Goal: Obtain resource: Obtain resource

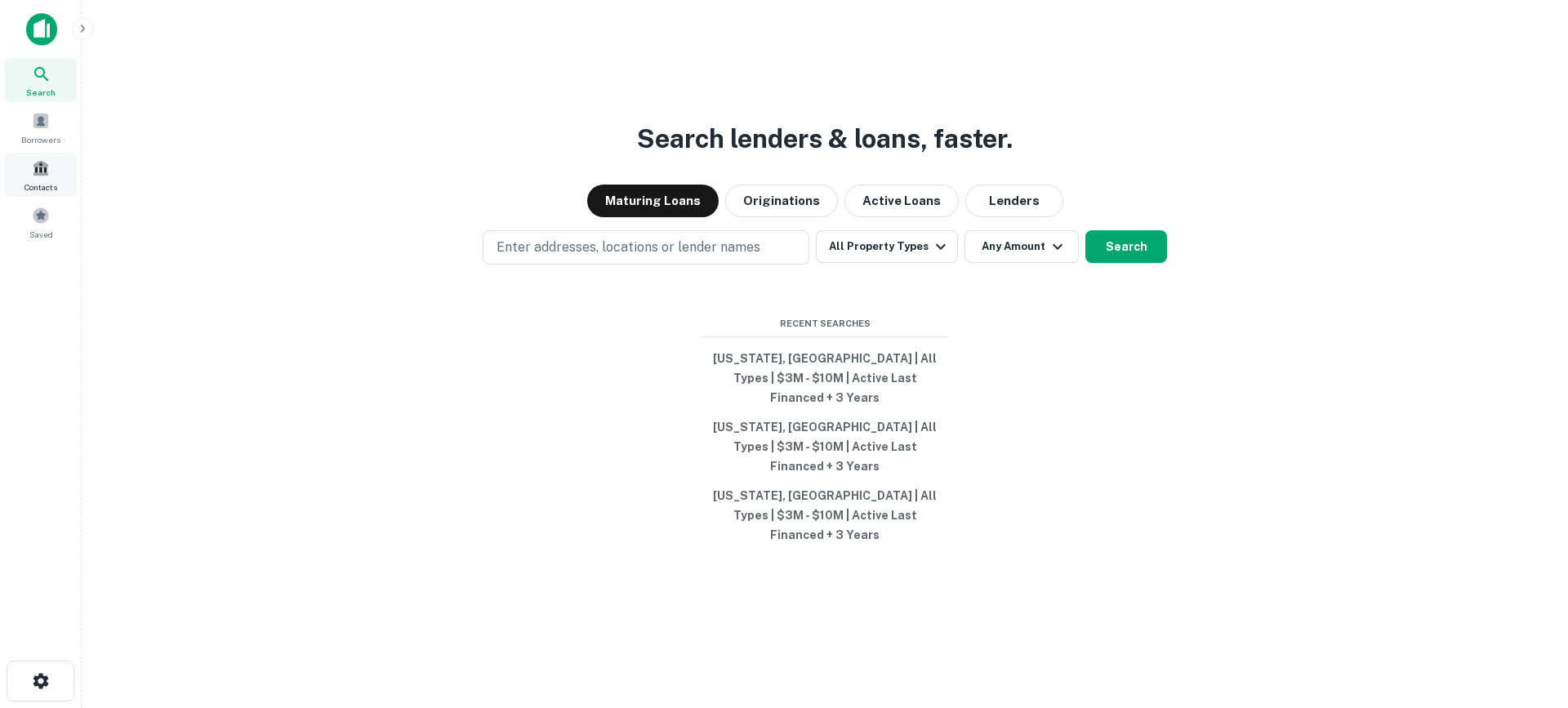
click at [41, 172] on span at bounding box center [41, 169] width 18 height 18
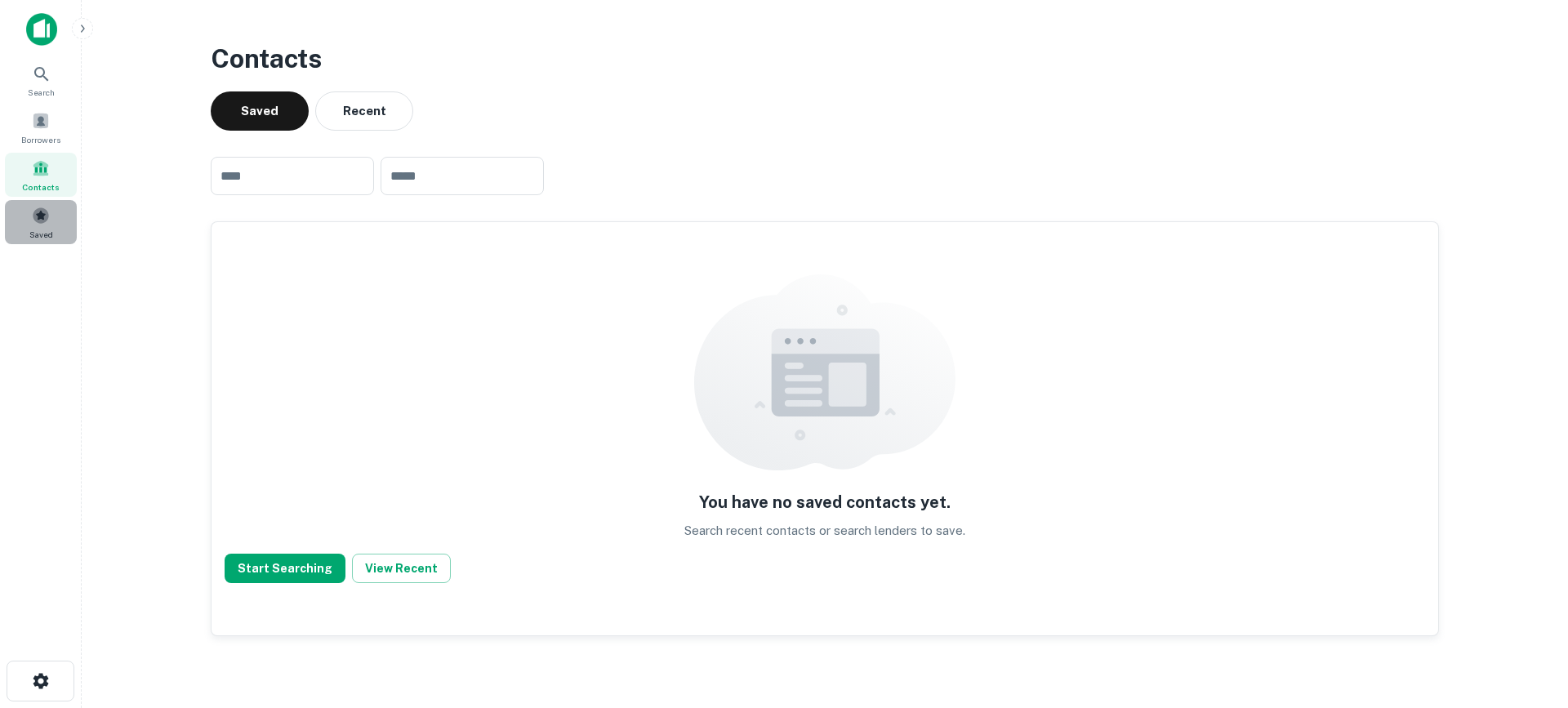
click at [39, 217] on span at bounding box center [41, 215] width 18 height 18
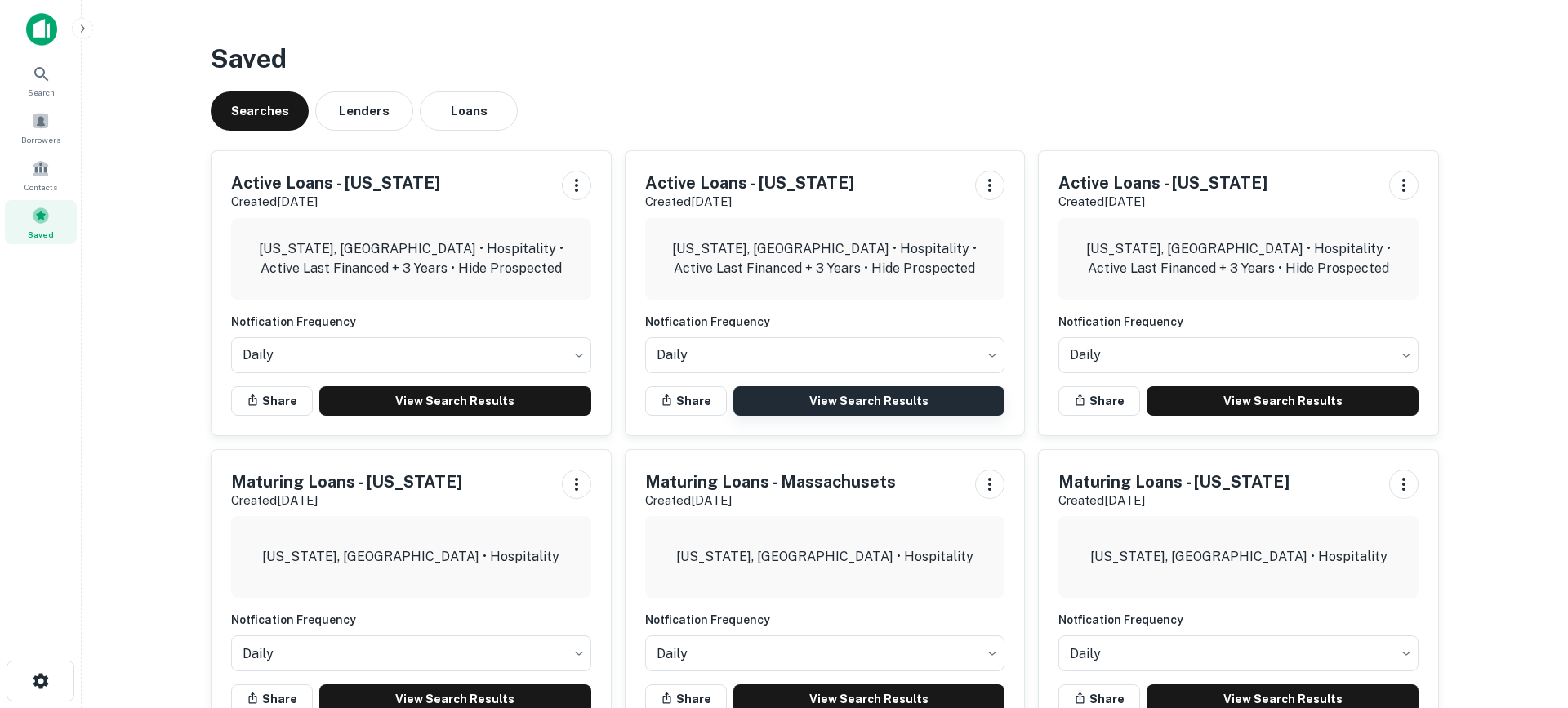
click at [853, 402] on link "View Search Results" at bounding box center [869, 401] width 272 height 29
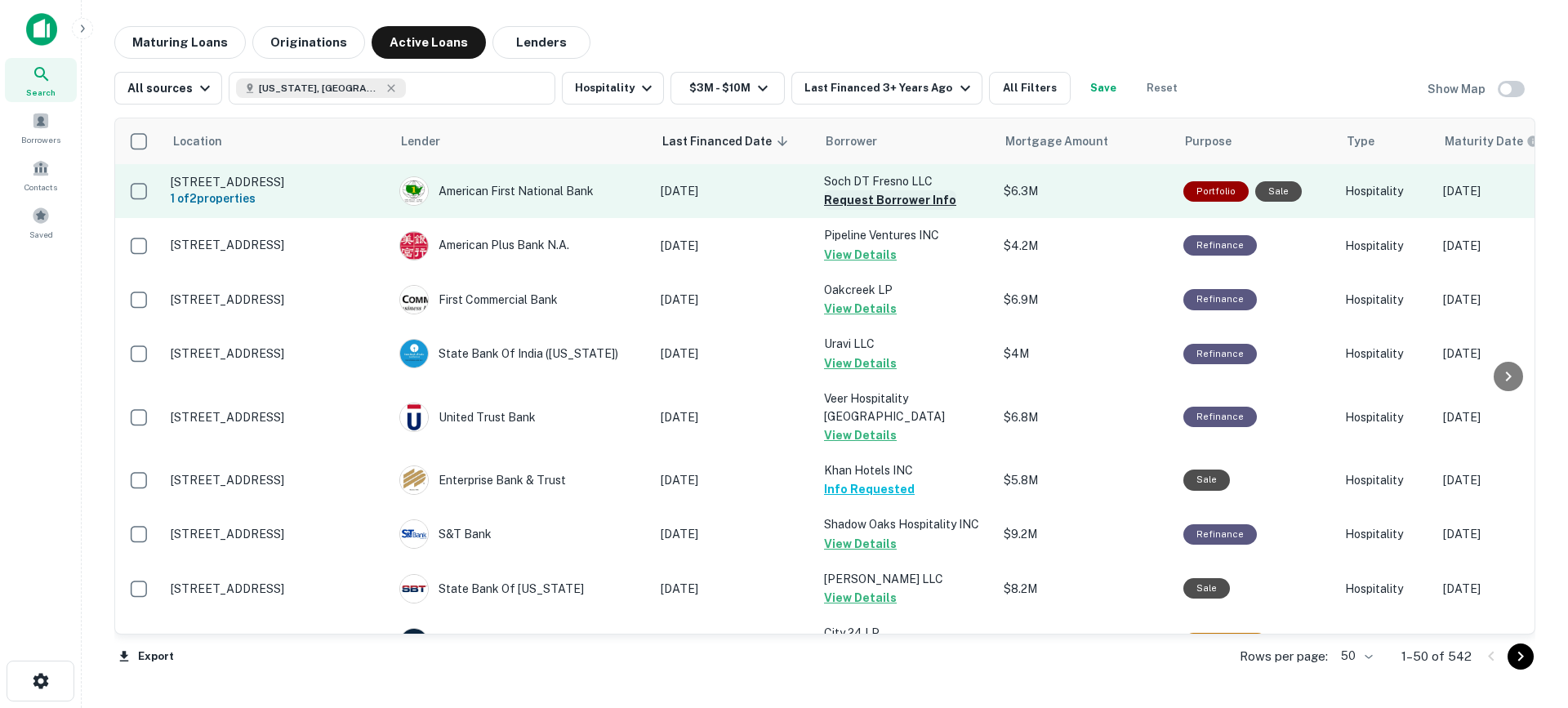
click at [921, 202] on button "Request Borrower Info" at bounding box center [890, 200] width 133 height 20
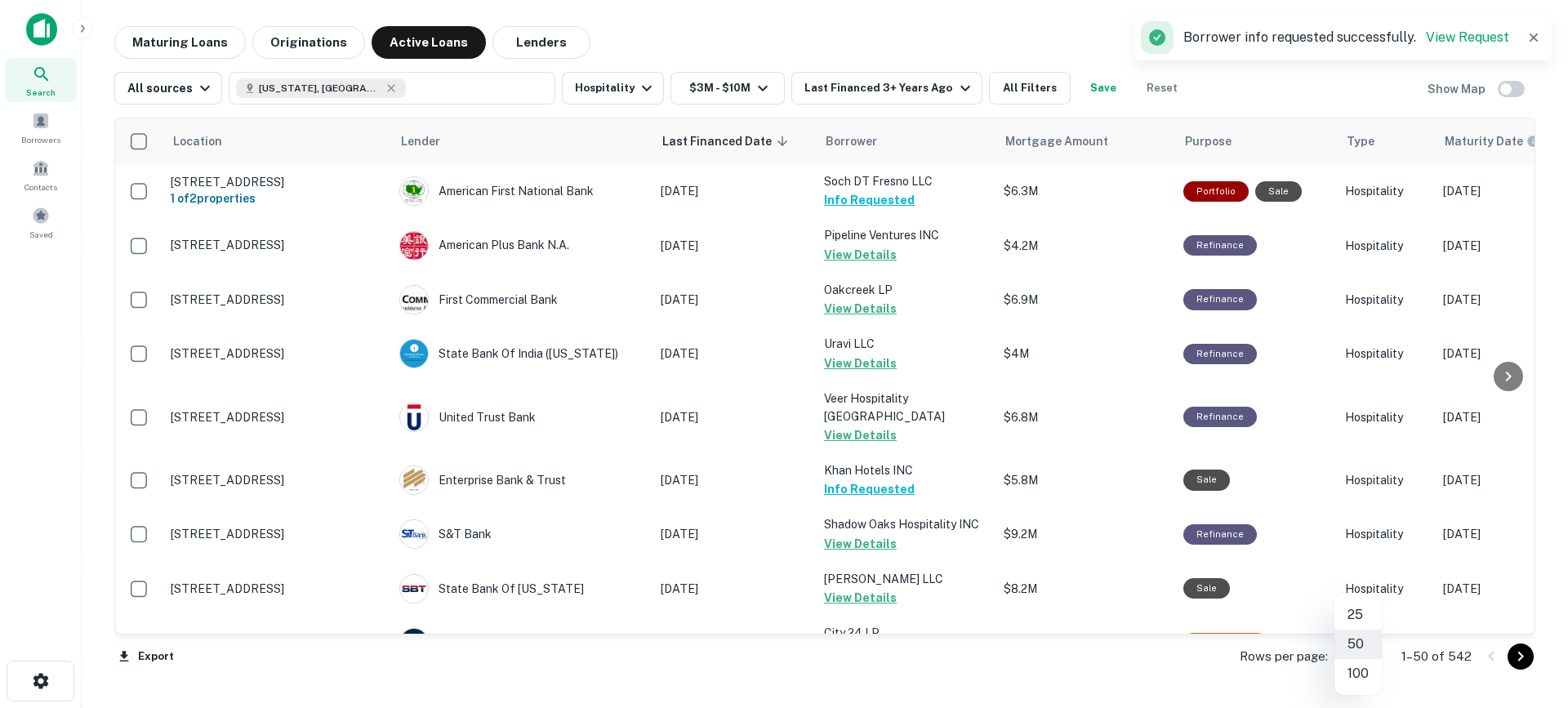
click at [1366, 656] on body "Search Borrowers Contacts Saved Maturing Loans Originations Active Loans Lender…" at bounding box center [784, 354] width 1568 height 708
click at [1351, 676] on li "100" at bounding box center [1359, 673] width 48 height 29
type input "***"
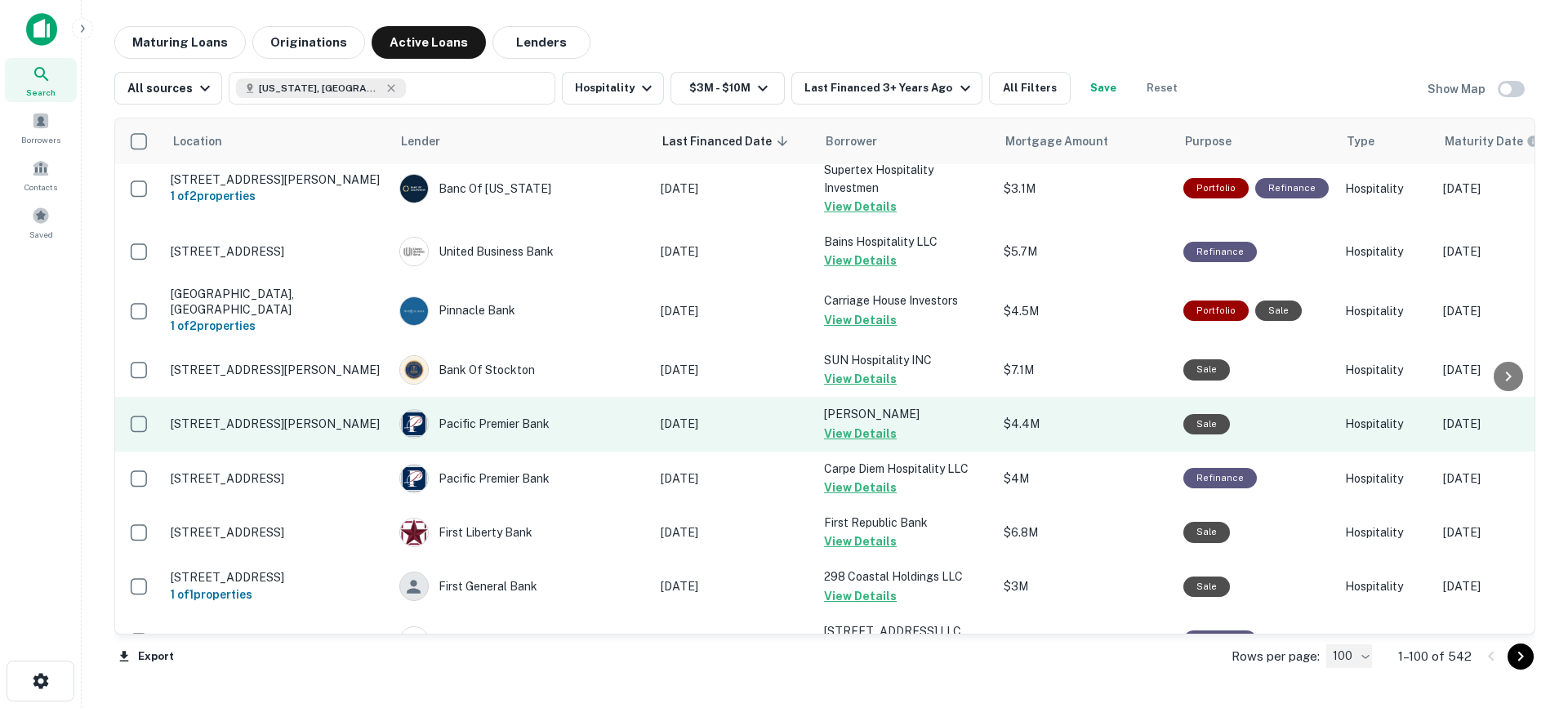
scroll to position [5253, 0]
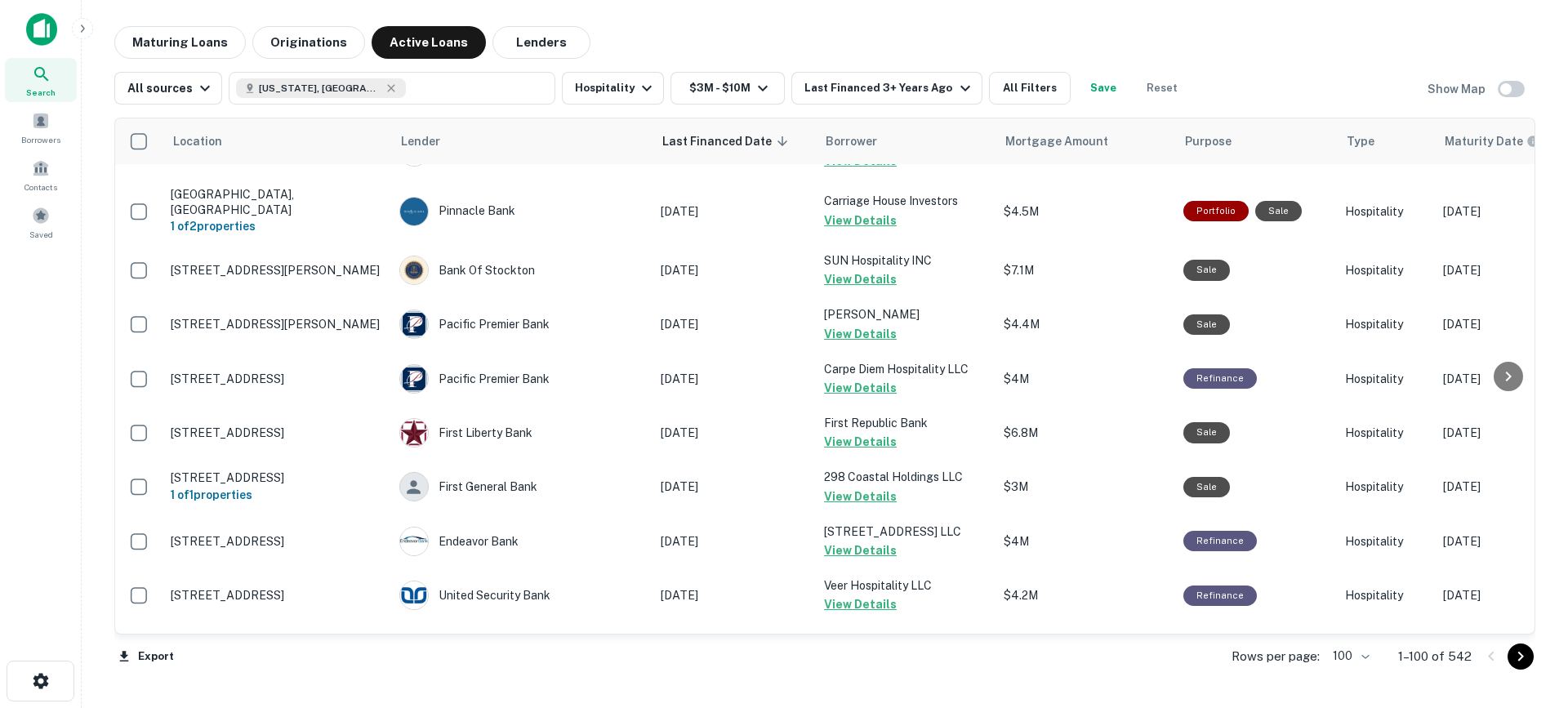
click at [1526, 659] on icon "Go to next page" at bounding box center [1521, 657] width 20 height 20
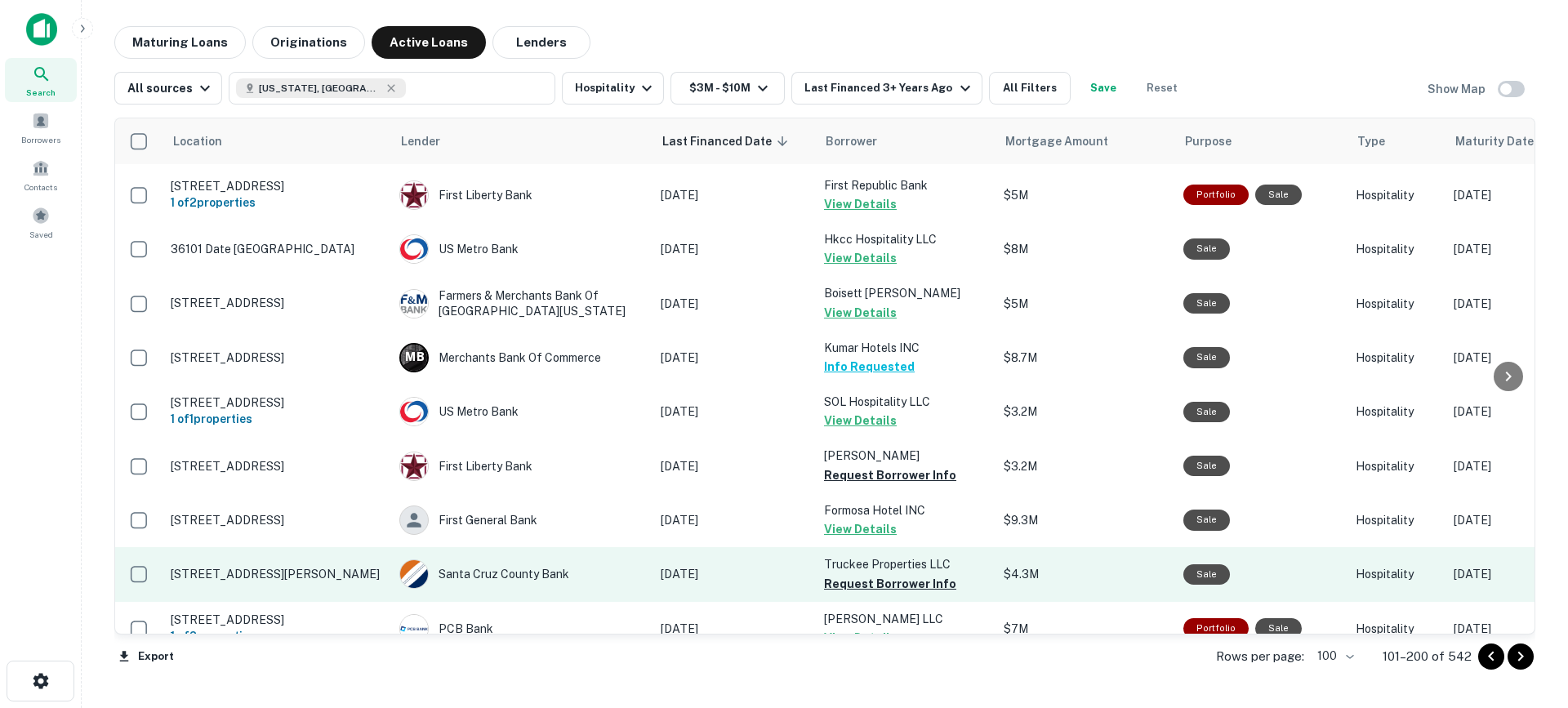
scroll to position [5179, 0]
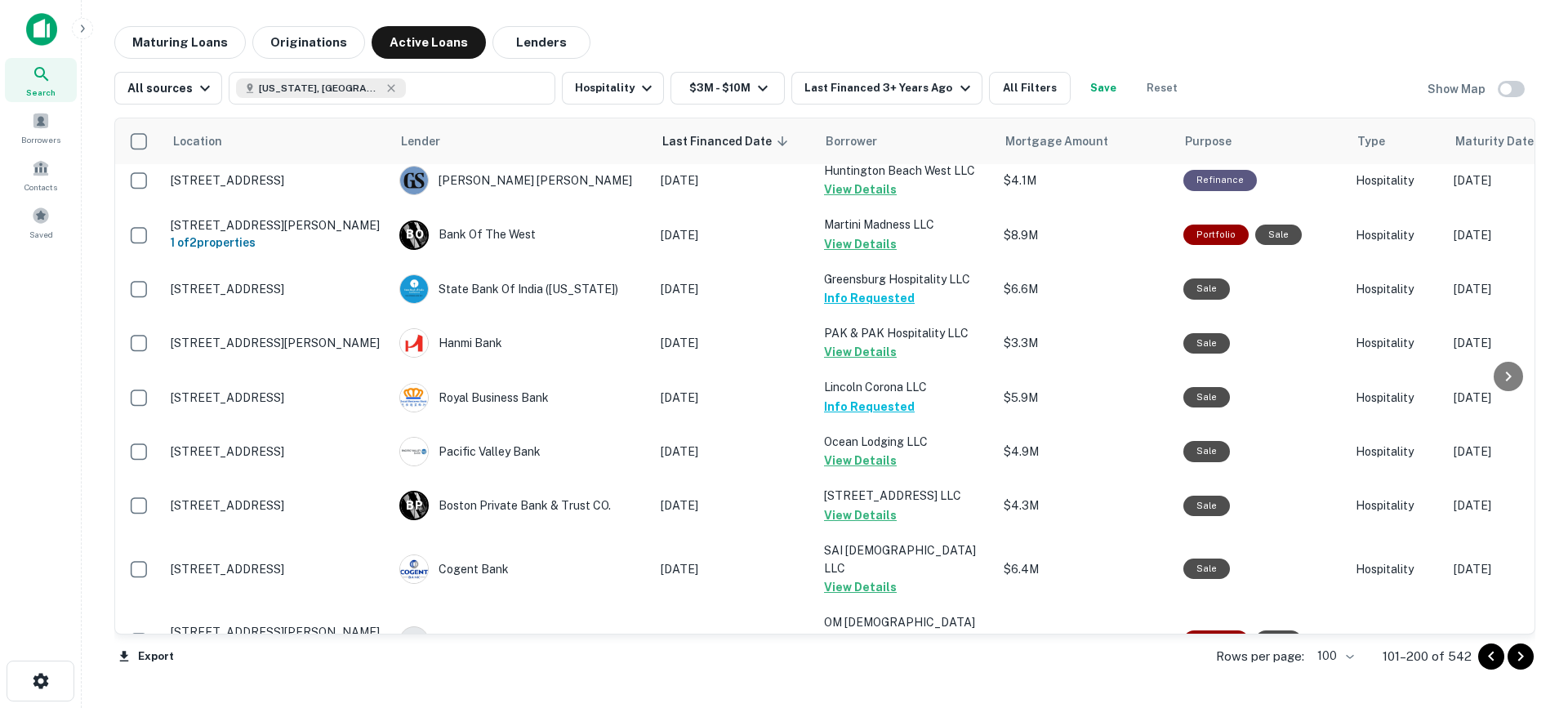
click at [1527, 659] on icon "Go to next page" at bounding box center [1521, 657] width 20 height 20
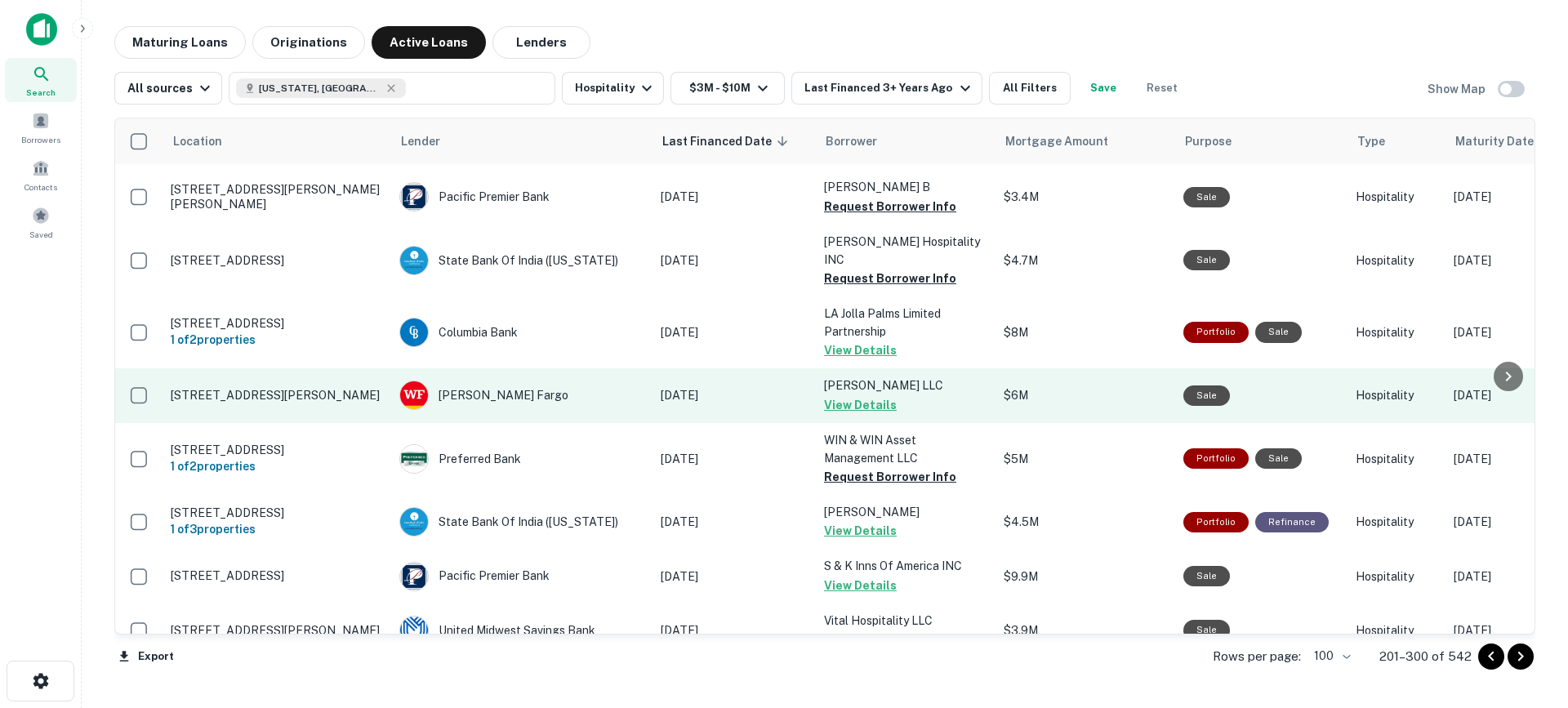
scroll to position [5294, 0]
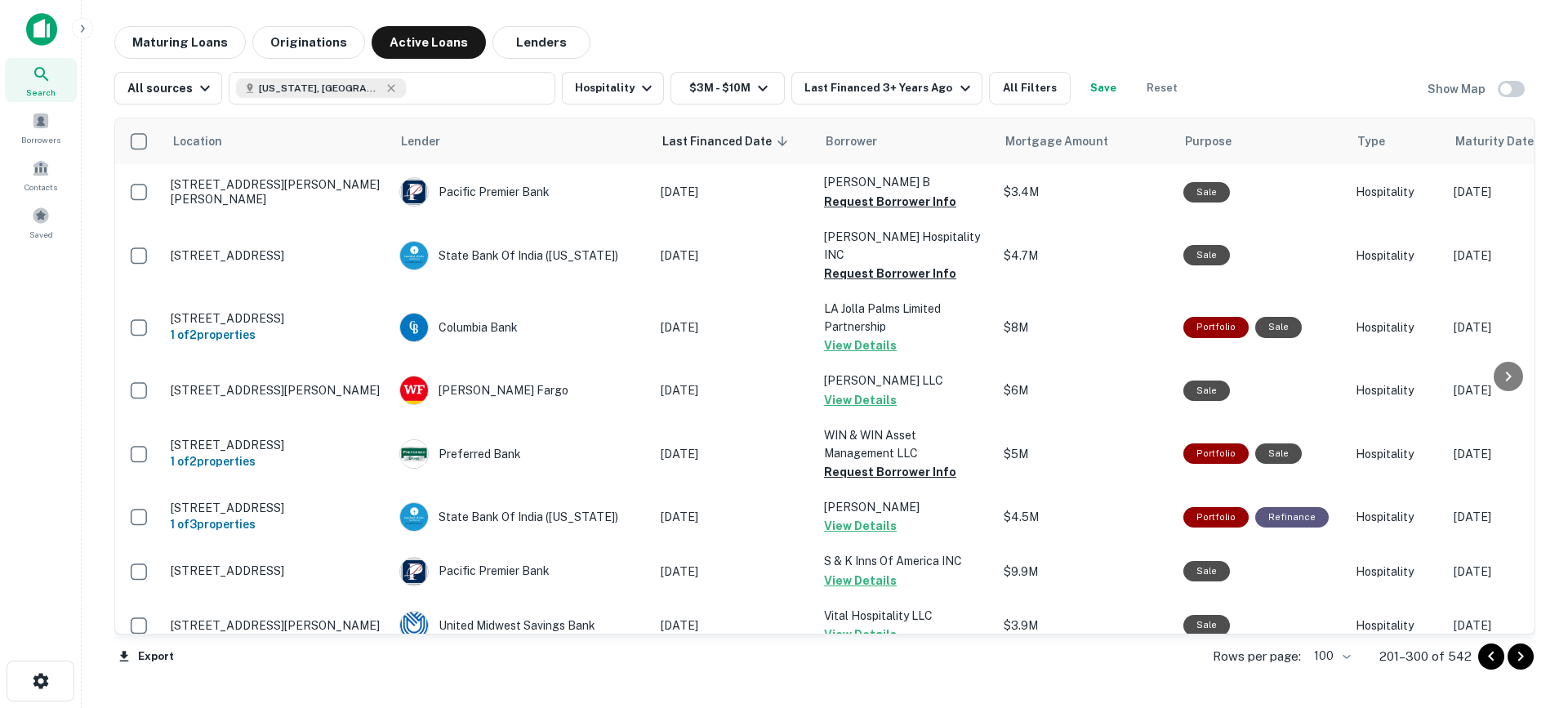
click at [1522, 657] on icon "Go to next page" at bounding box center [1521, 657] width 6 height 10
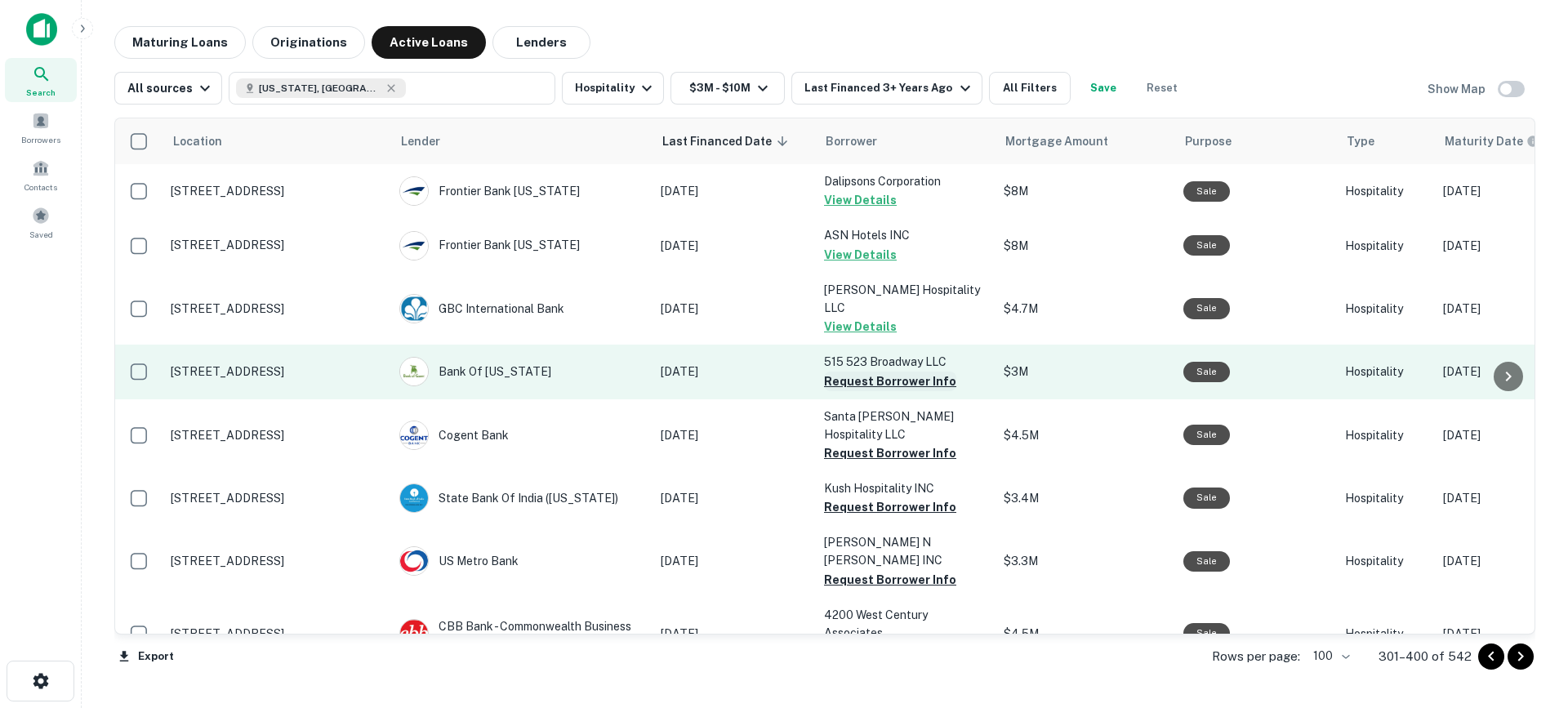
click at [892, 372] on button "Request Borrower Info" at bounding box center [890, 382] width 133 height 20
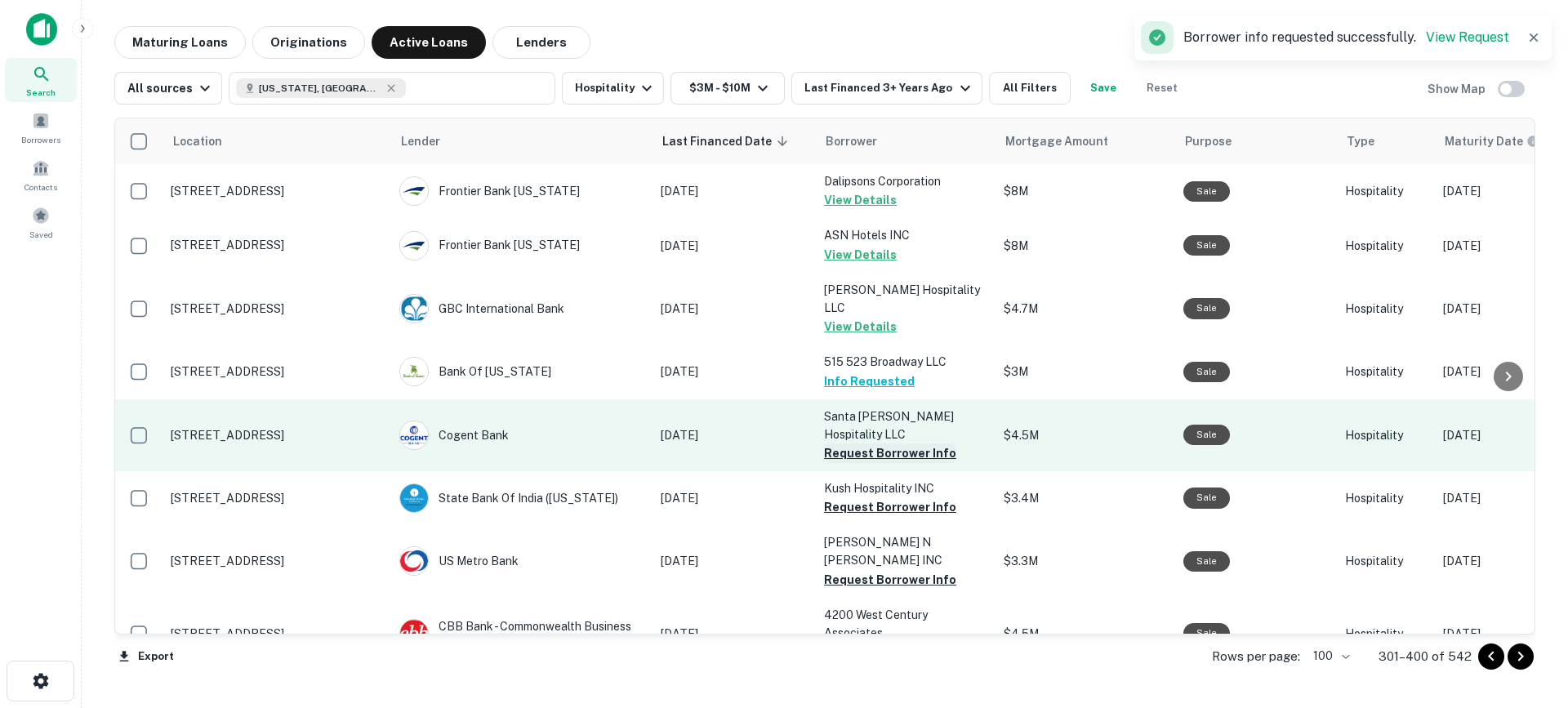
click at [889, 444] on button "Request Borrower Info" at bounding box center [890, 454] width 133 height 20
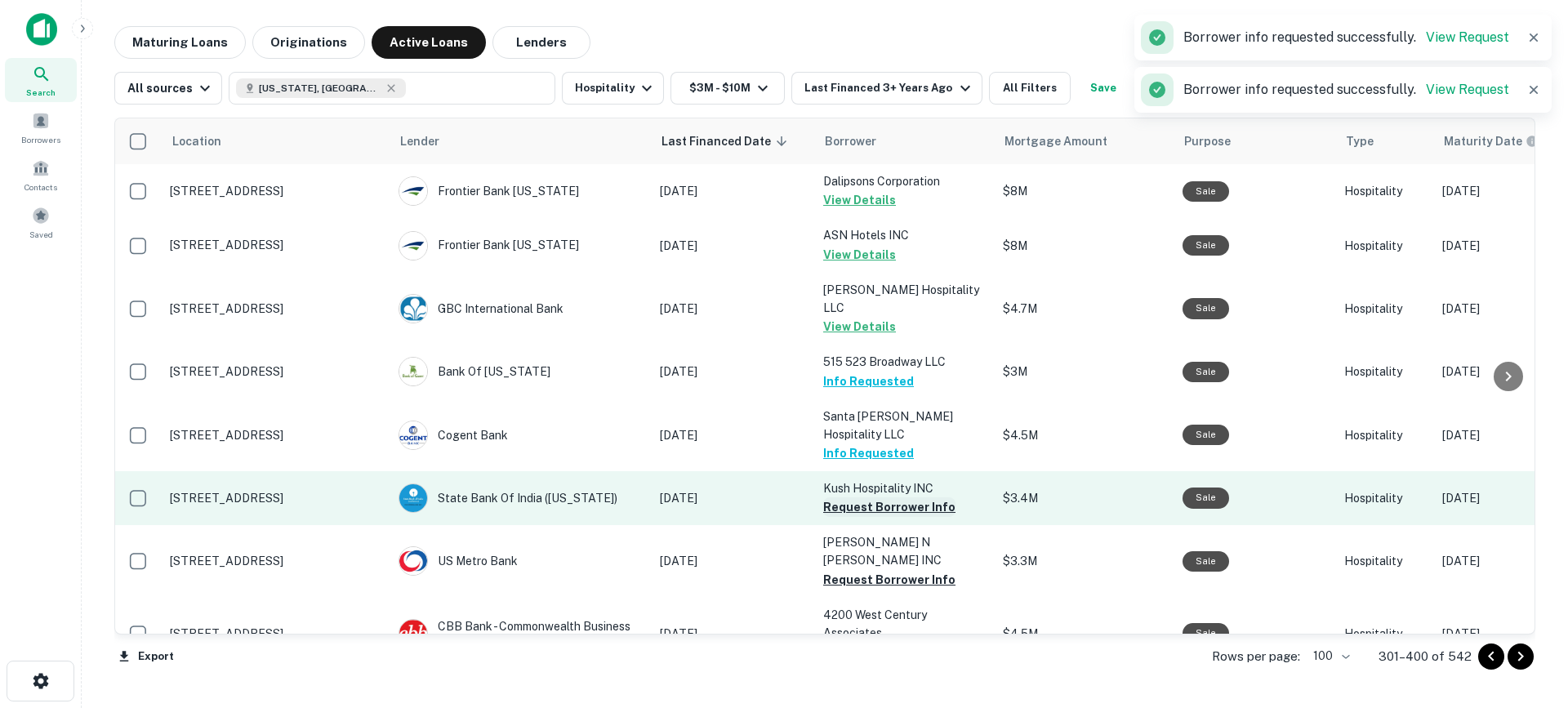
click at [884, 498] on button "Request Borrower Info" at bounding box center [889, 508] width 133 height 20
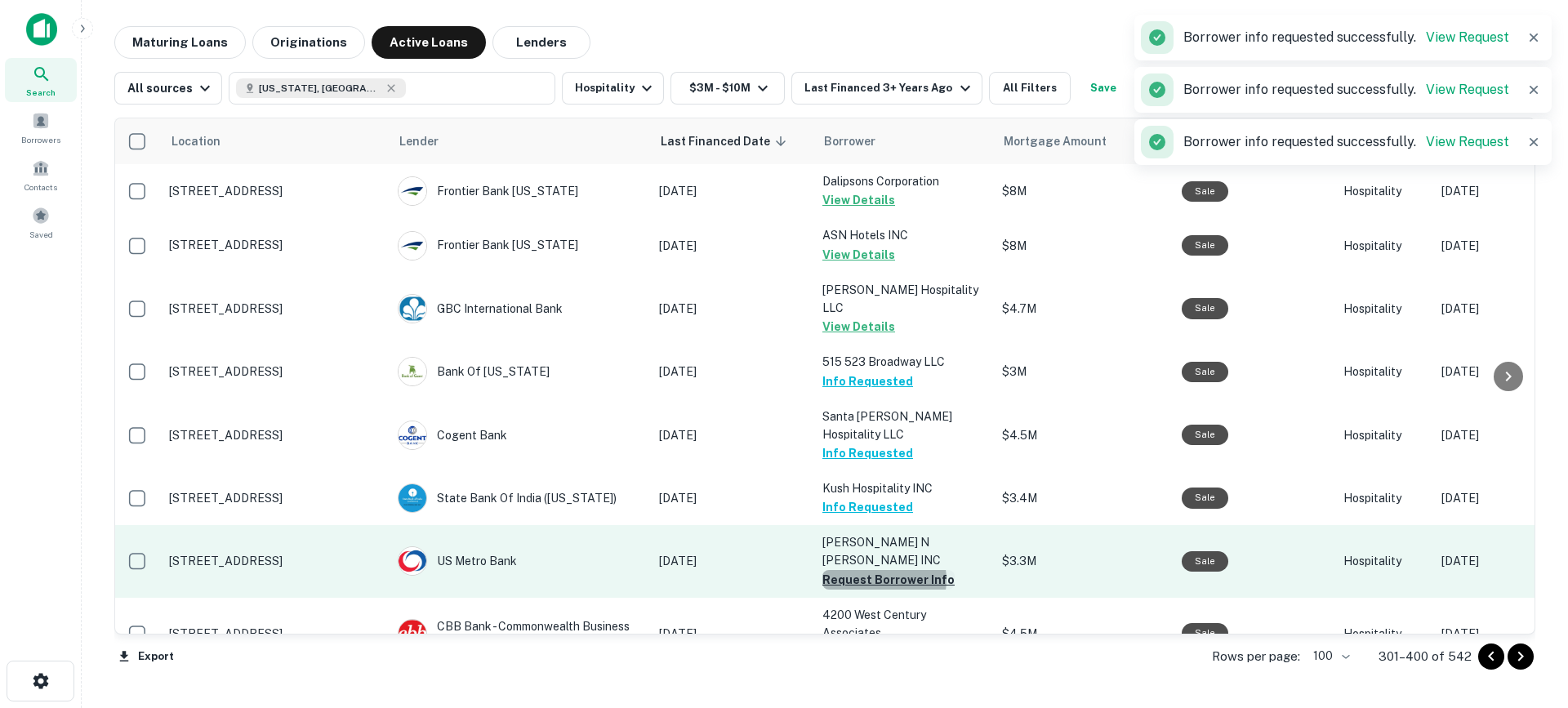
click at [880, 570] on button "Request Borrower Info" at bounding box center [888, 580] width 133 height 20
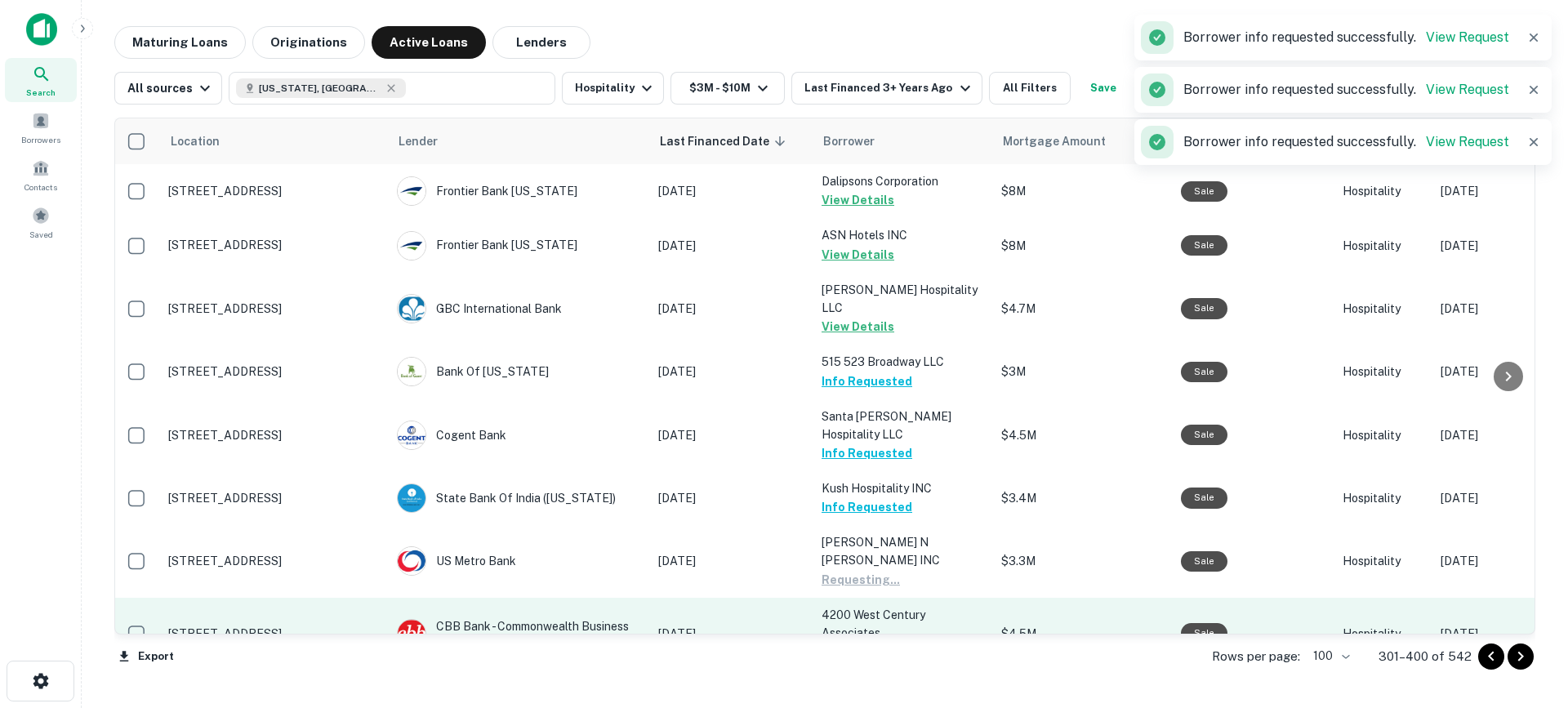
click at [870, 642] on button "Request Borrower Info" at bounding box center [887, 652] width 133 height 20
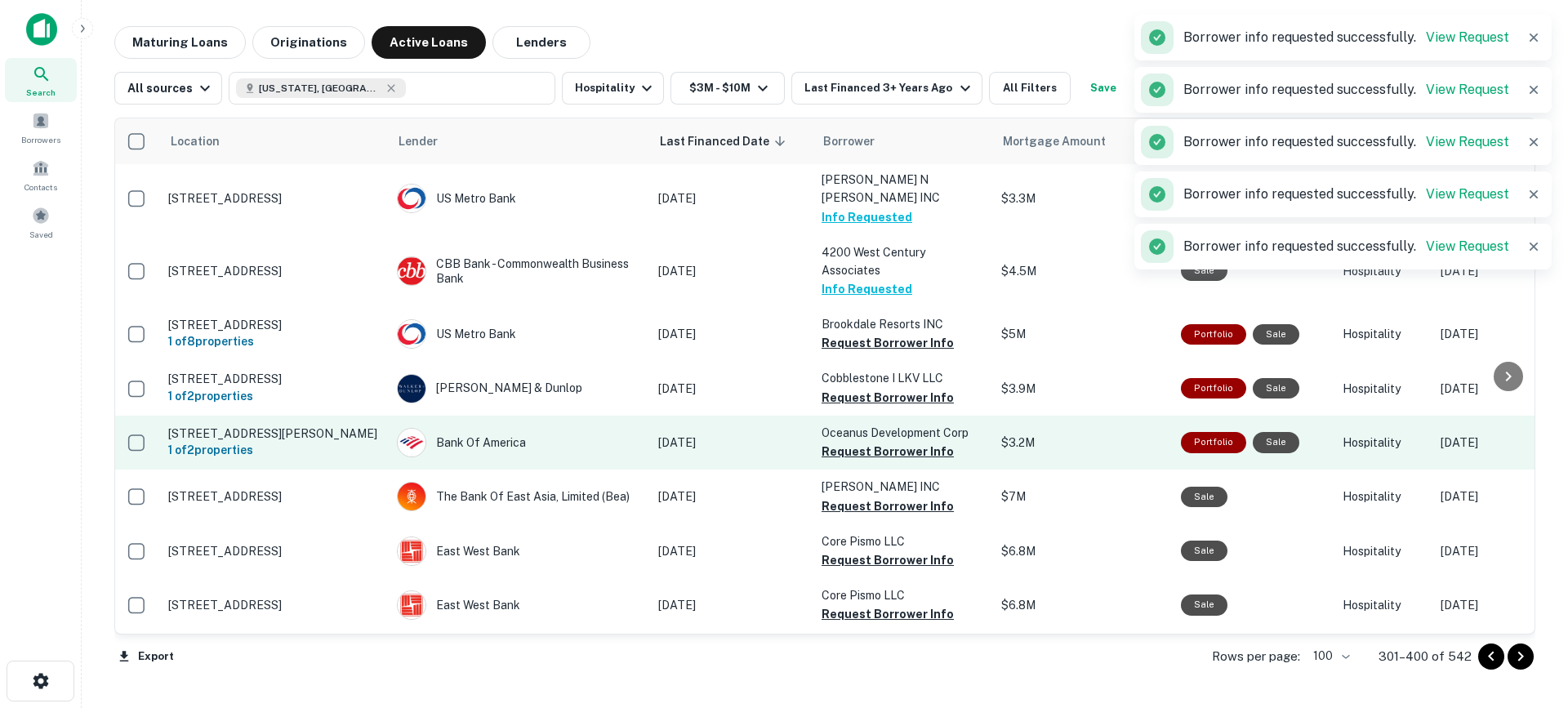
scroll to position [365, 2]
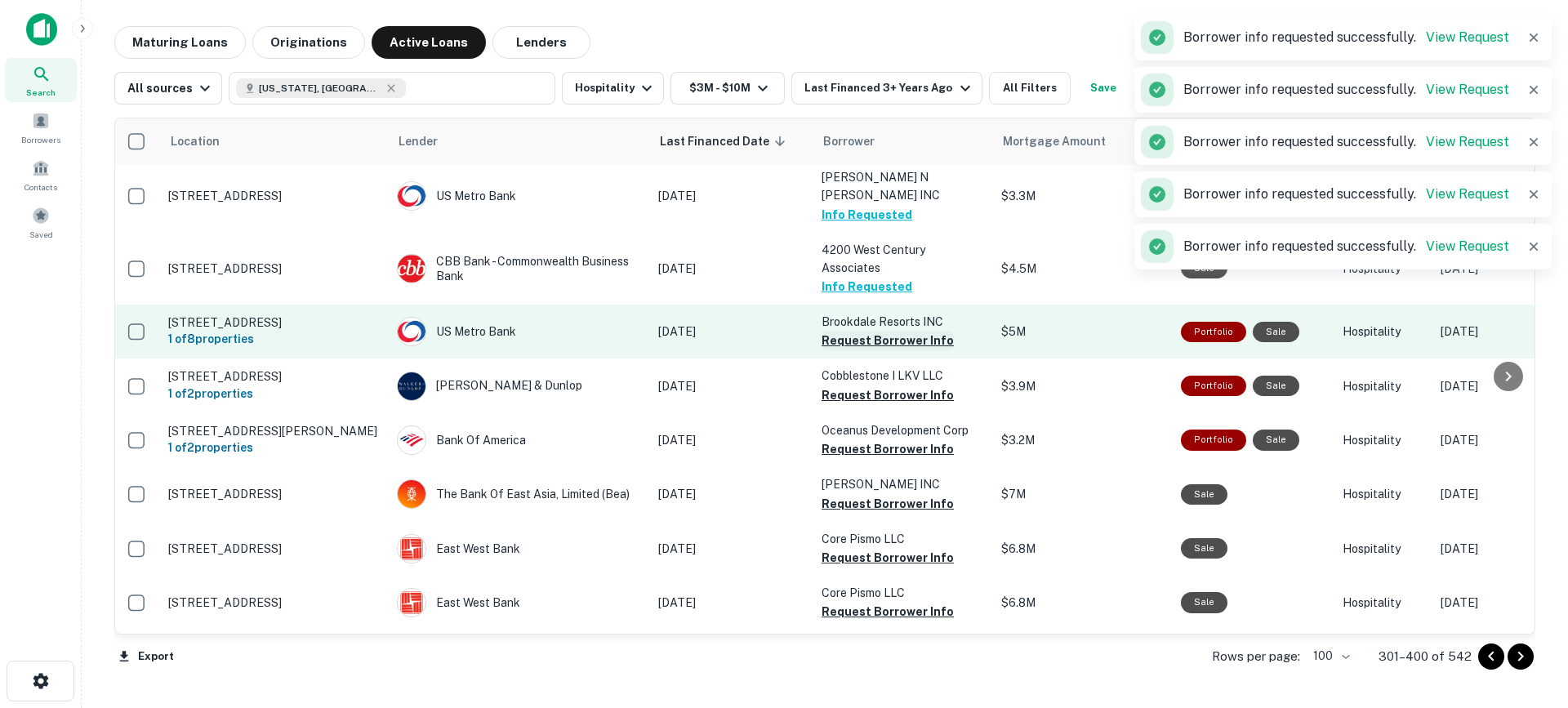
click at [897, 331] on button "Request Borrower Info" at bounding box center [887, 341] width 133 height 20
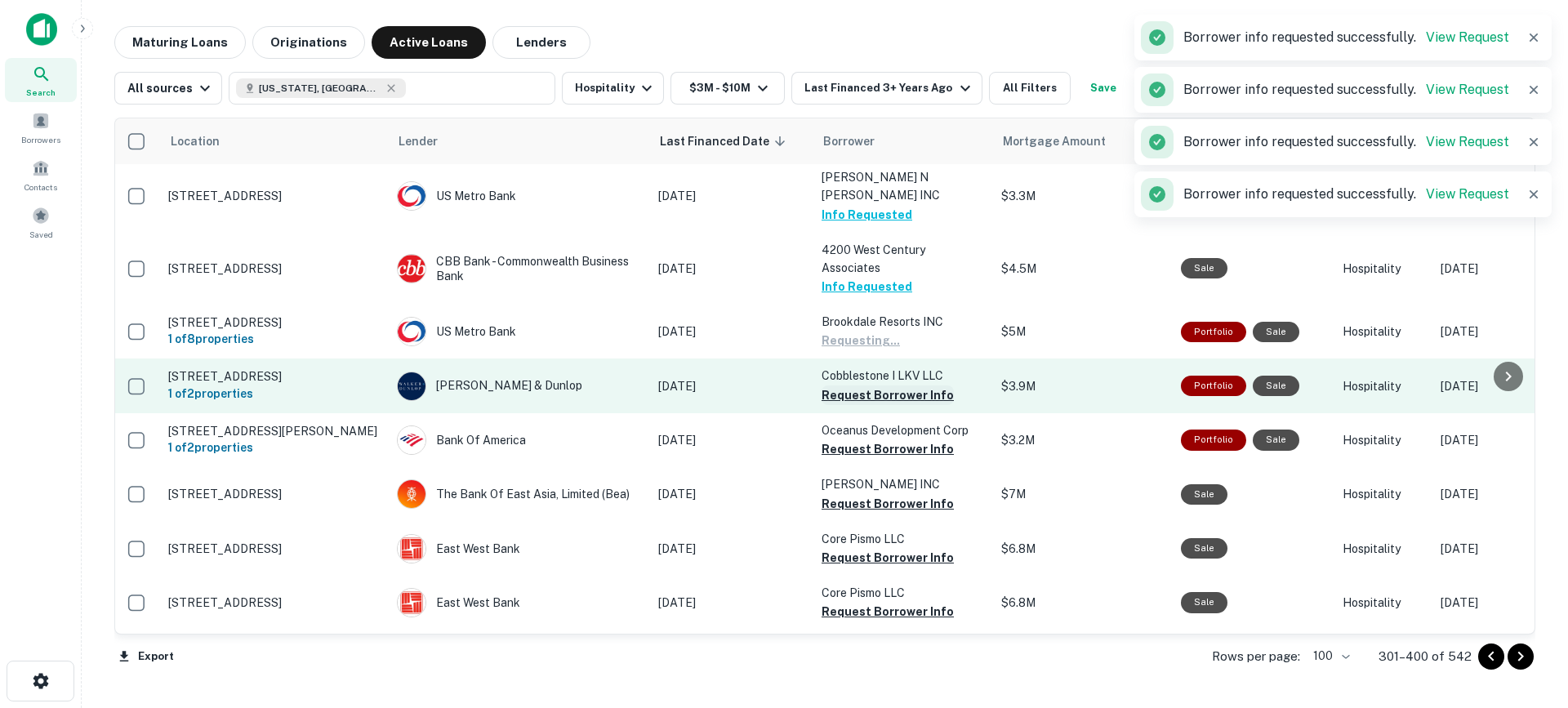
click at [889, 386] on button "Request Borrower Info" at bounding box center [887, 396] width 133 height 20
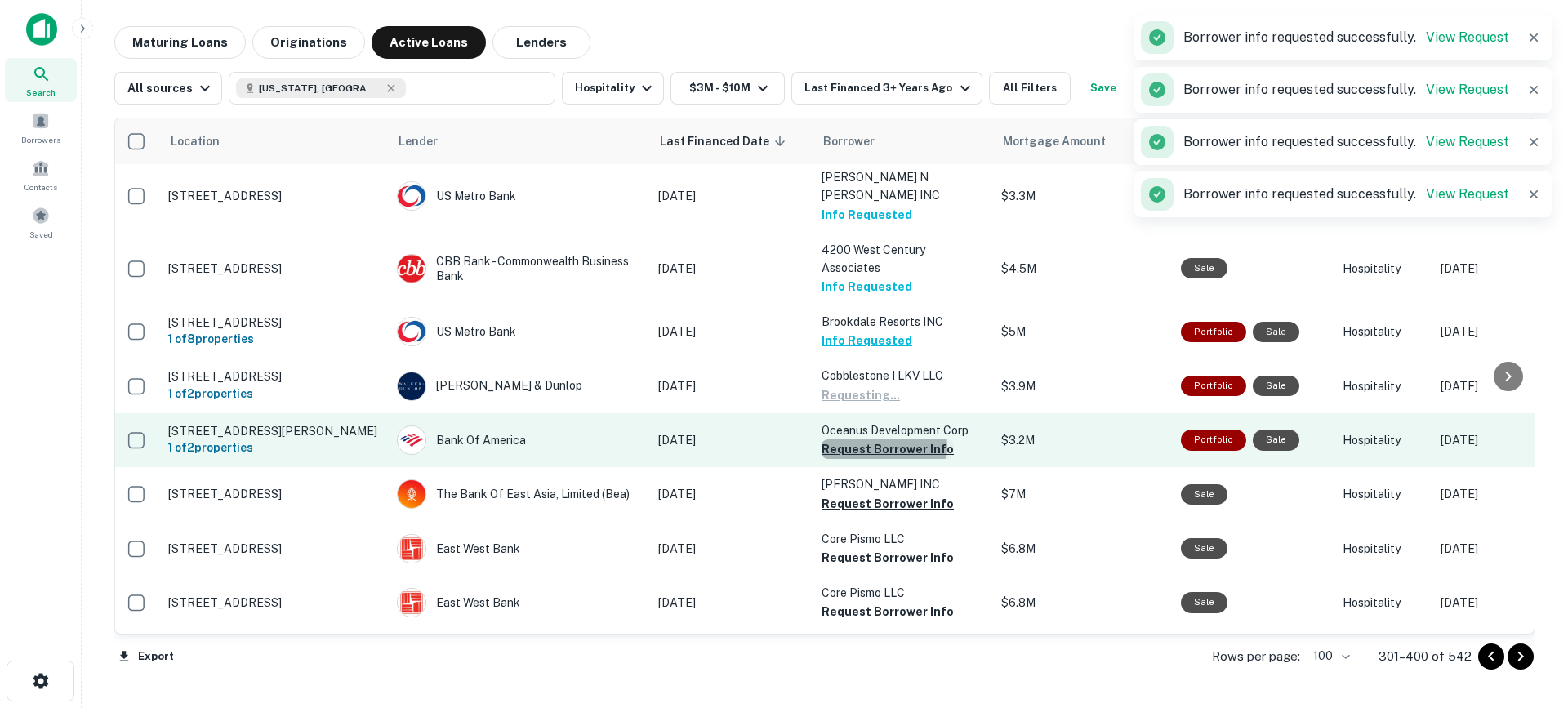
click at [878, 440] on button "Request Borrower Info" at bounding box center [887, 450] width 133 height 20
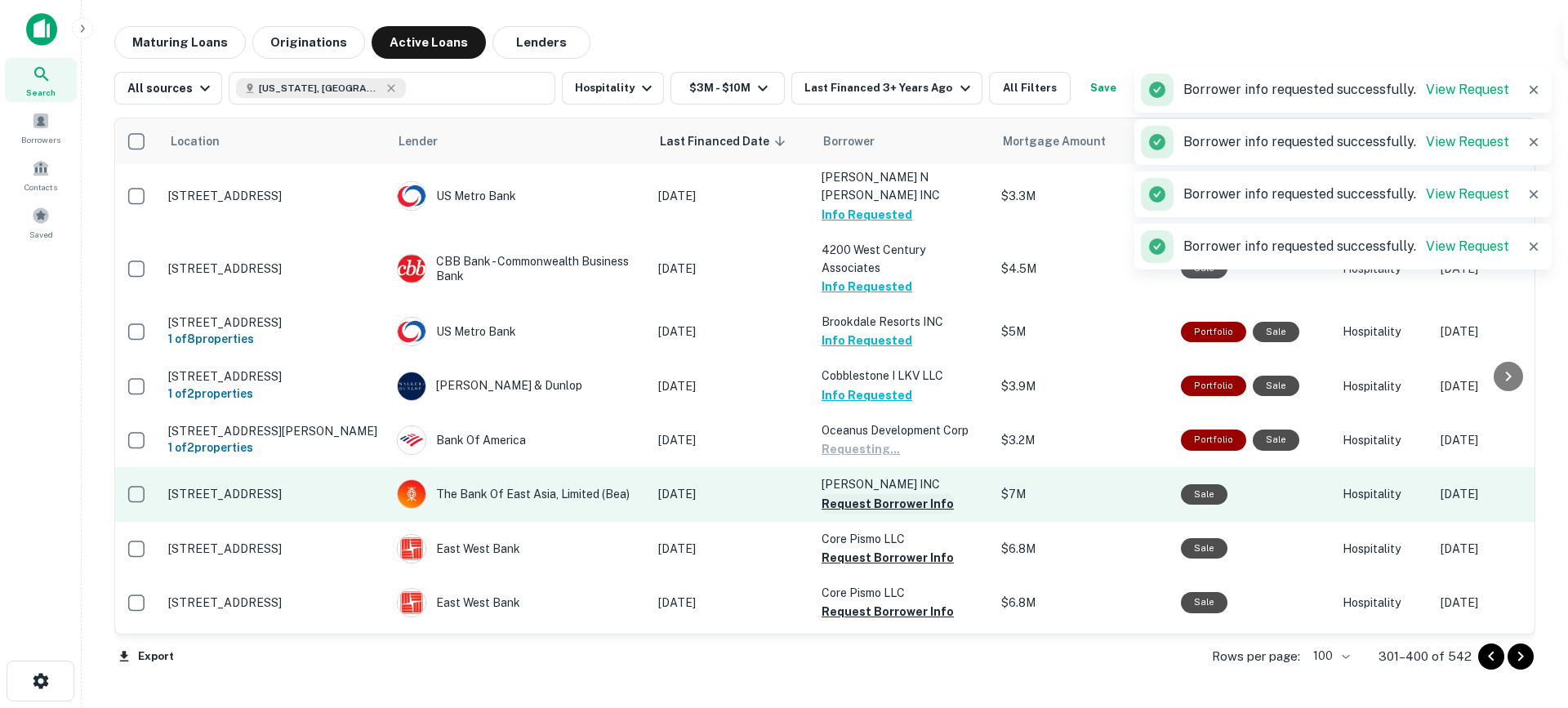
click at [866, 495] on button "Request Borrower Info" at bounding box center [887, 505] width 133 height 20
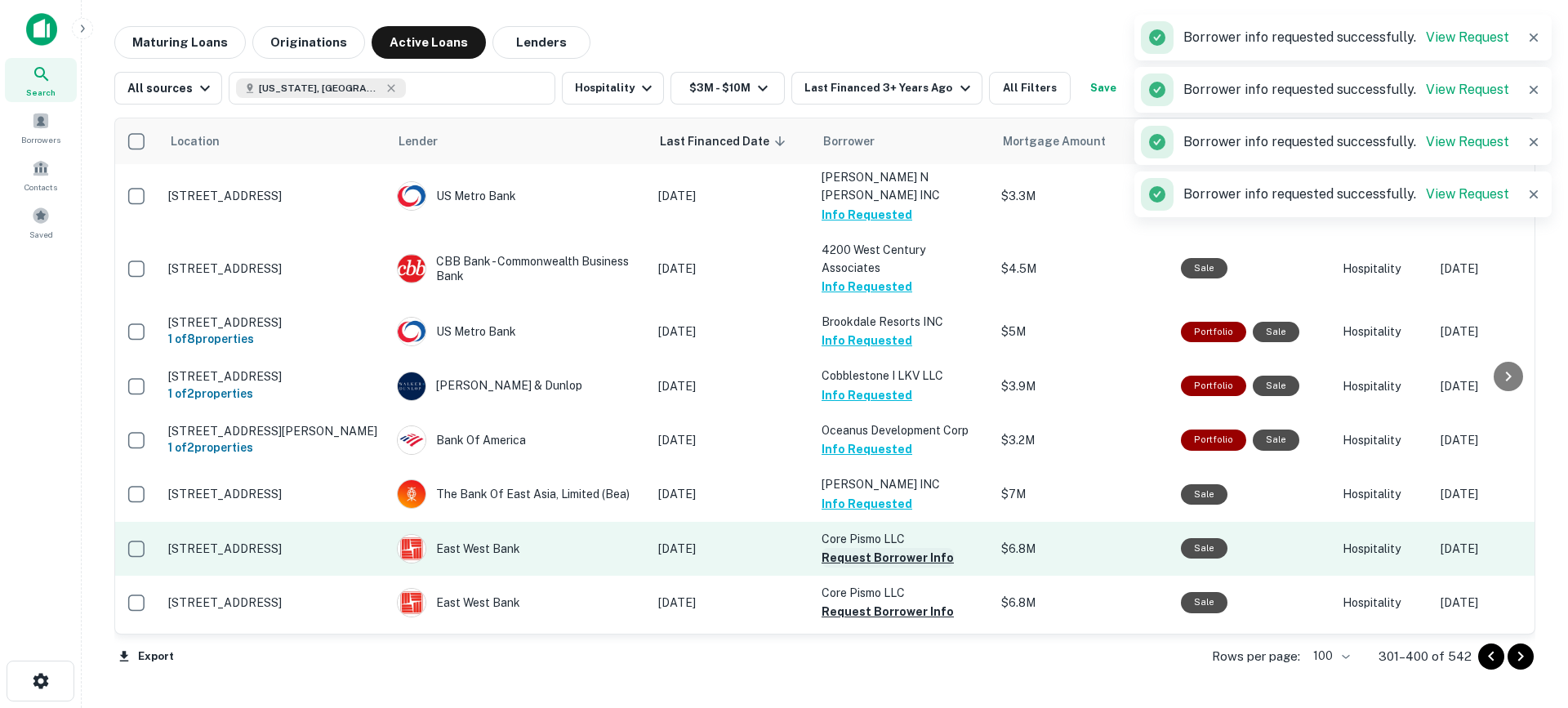
click at [852, 548] on button "Request Borrower Info" at bounding box center [887, 558] width 133 height 20
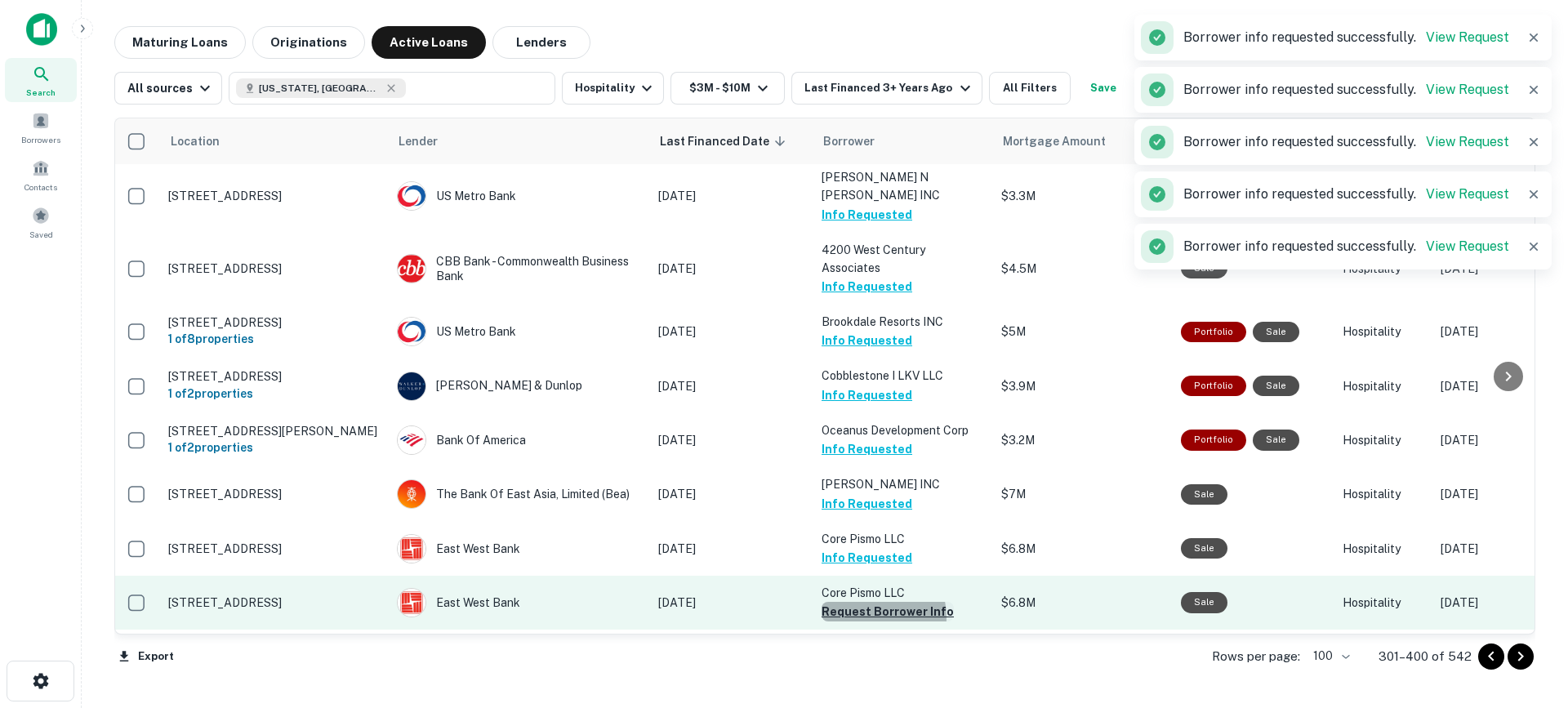
click at [865, 602] on button "Request Borrower Info" at bounding box center [887, 612] width 133 height 20
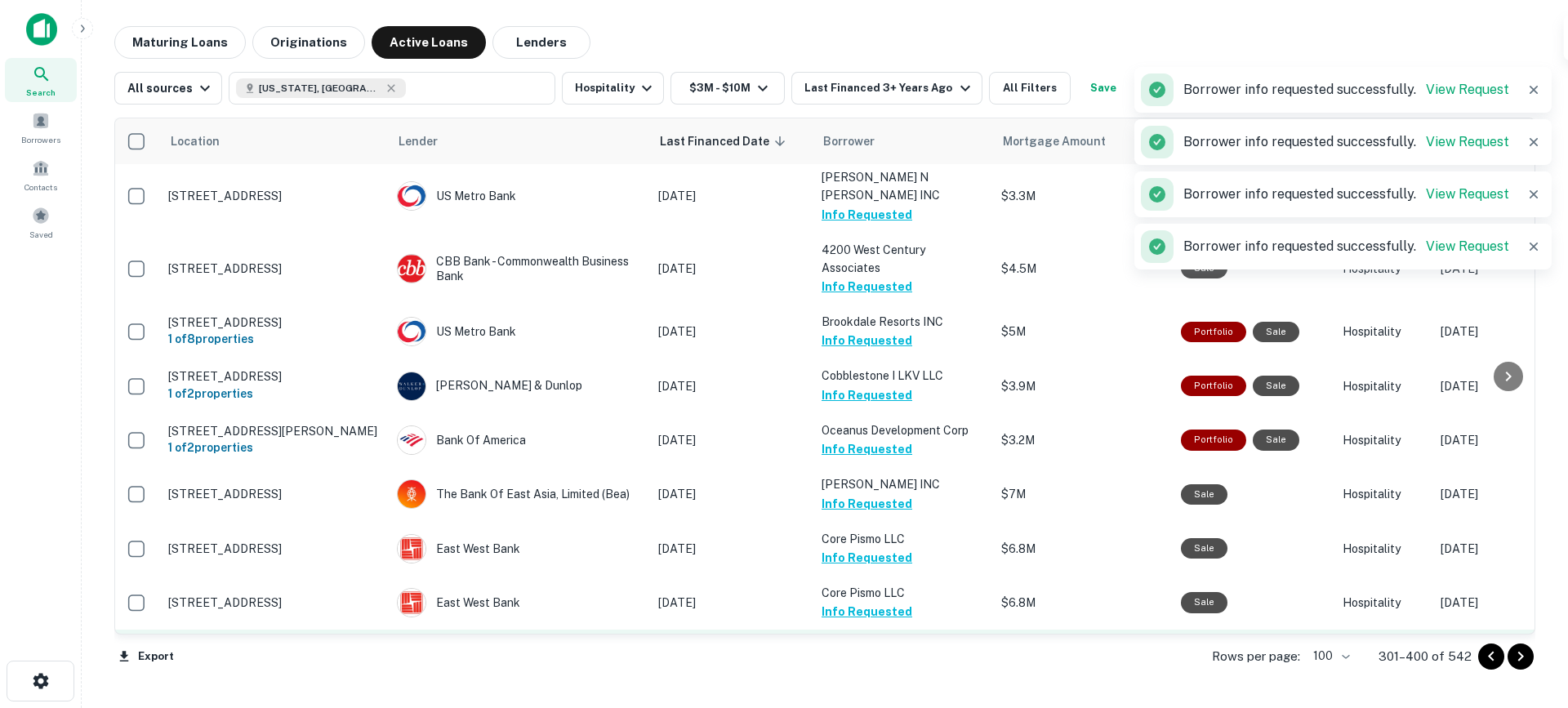
drag, startPoint x: 875, startPoint y: 599, endPoint x: 896, endPoint y: 563, distance: 41.7
click at [875, 657] on button "Request Borrower Info" at bounding box center [887, 667] width 133 height 20
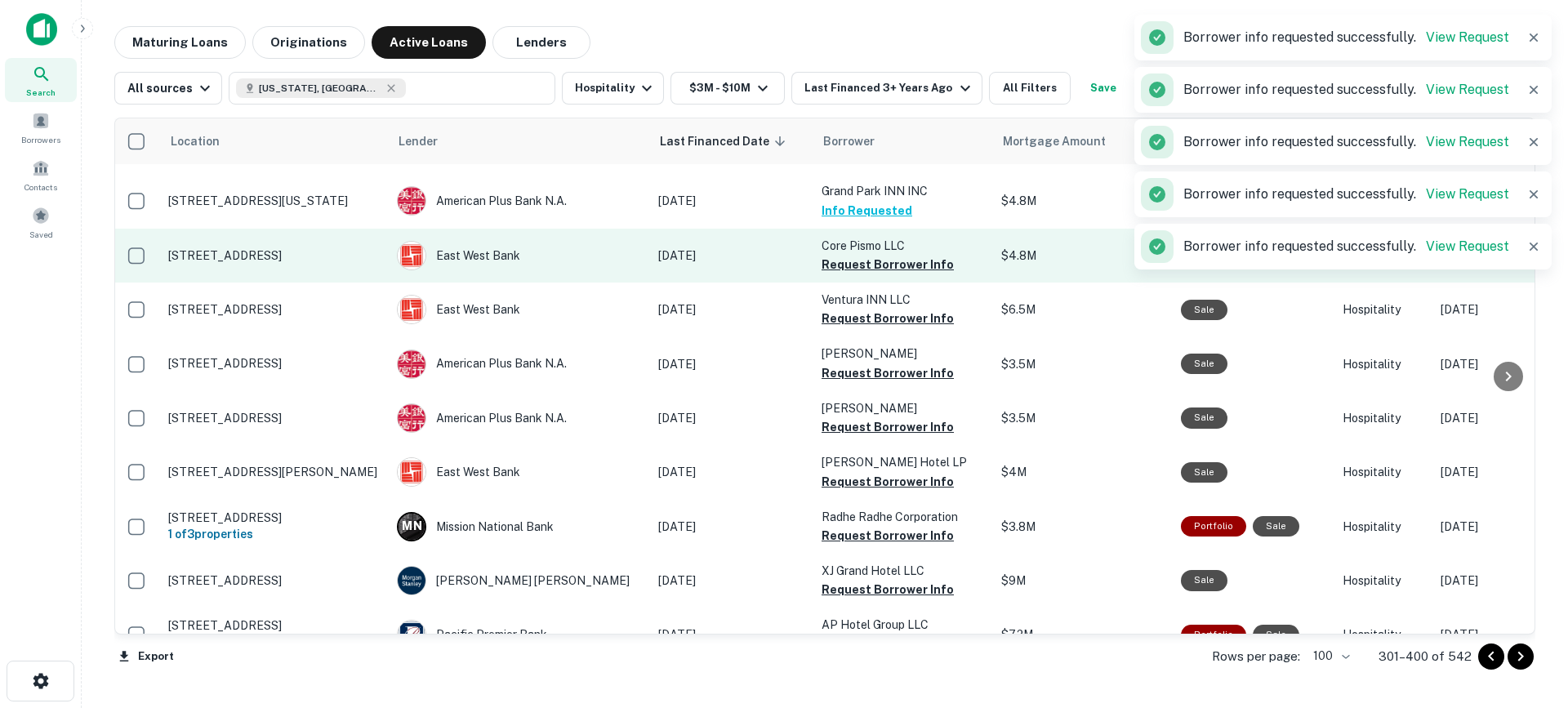
scroll to position [822, 2]
click at [895, 254] on button "Request Borrower Info" at bounding box center [887, 264] width 133 height 20
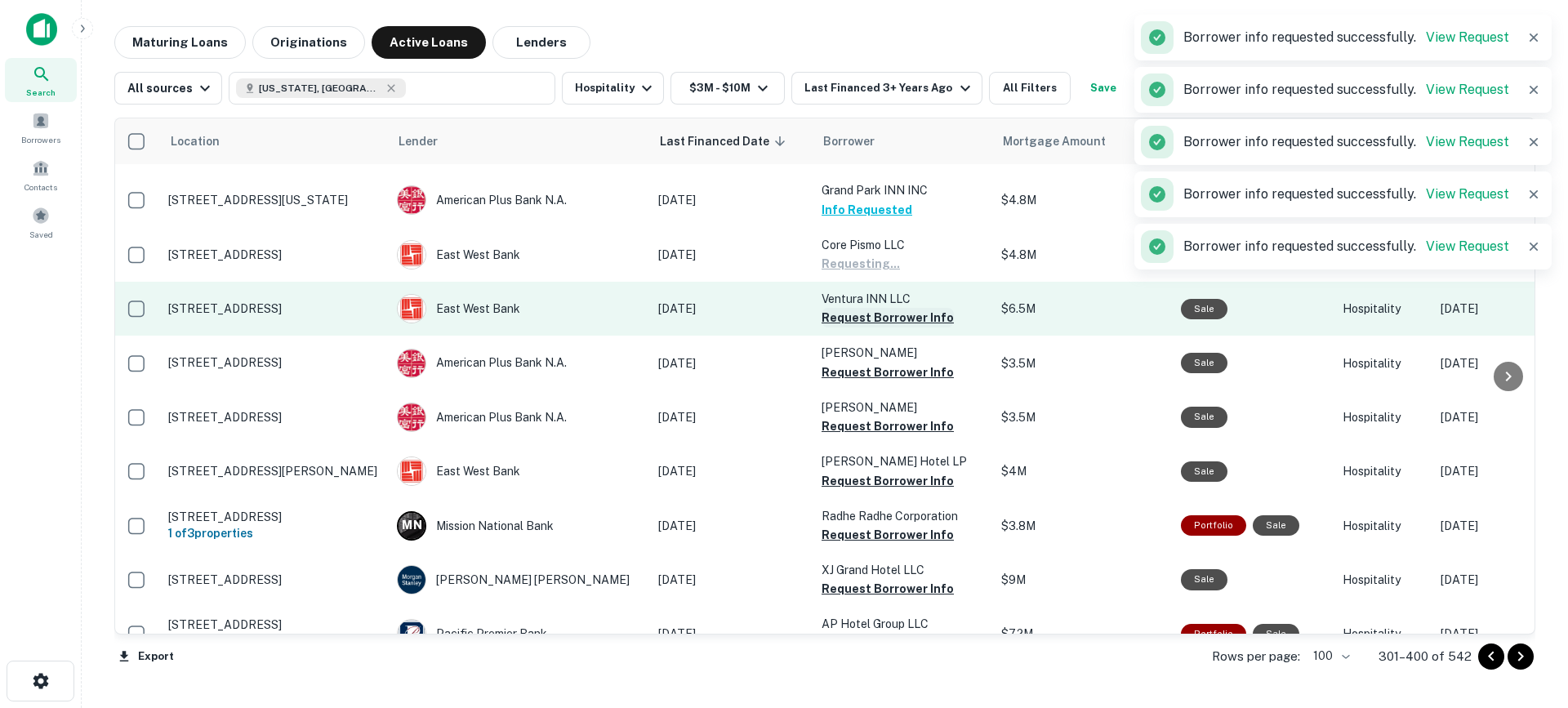
click at [882, 308] on button "Request Borrower Info" at bounding box center [887, 318] width 133 height 20
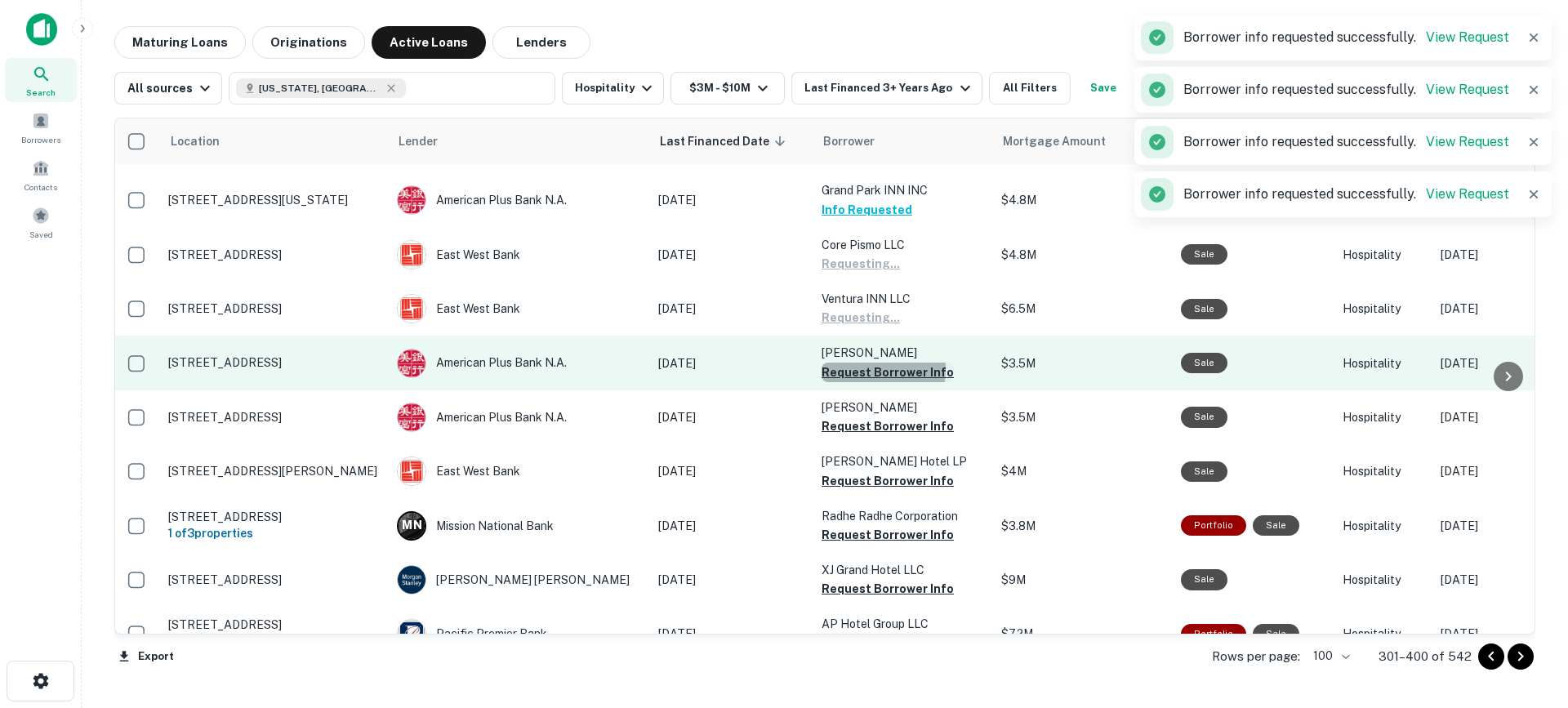
click at [864, 363] on button "Request Borrower Info" at bounding box center [887, 373] width 133 height 20
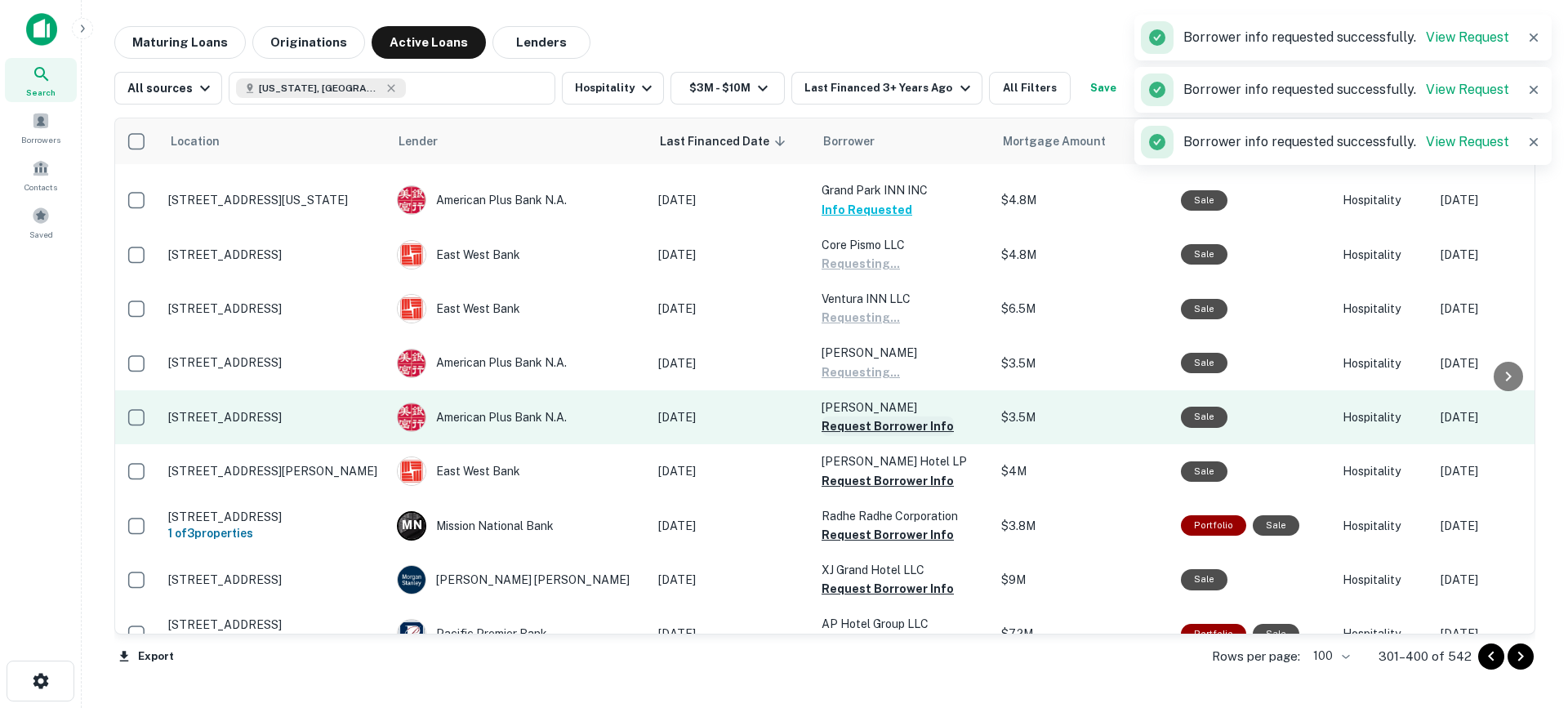
click at [869, 417] on button "Request Borrower Info" at bounding box center [887, 427] width 133 height 20
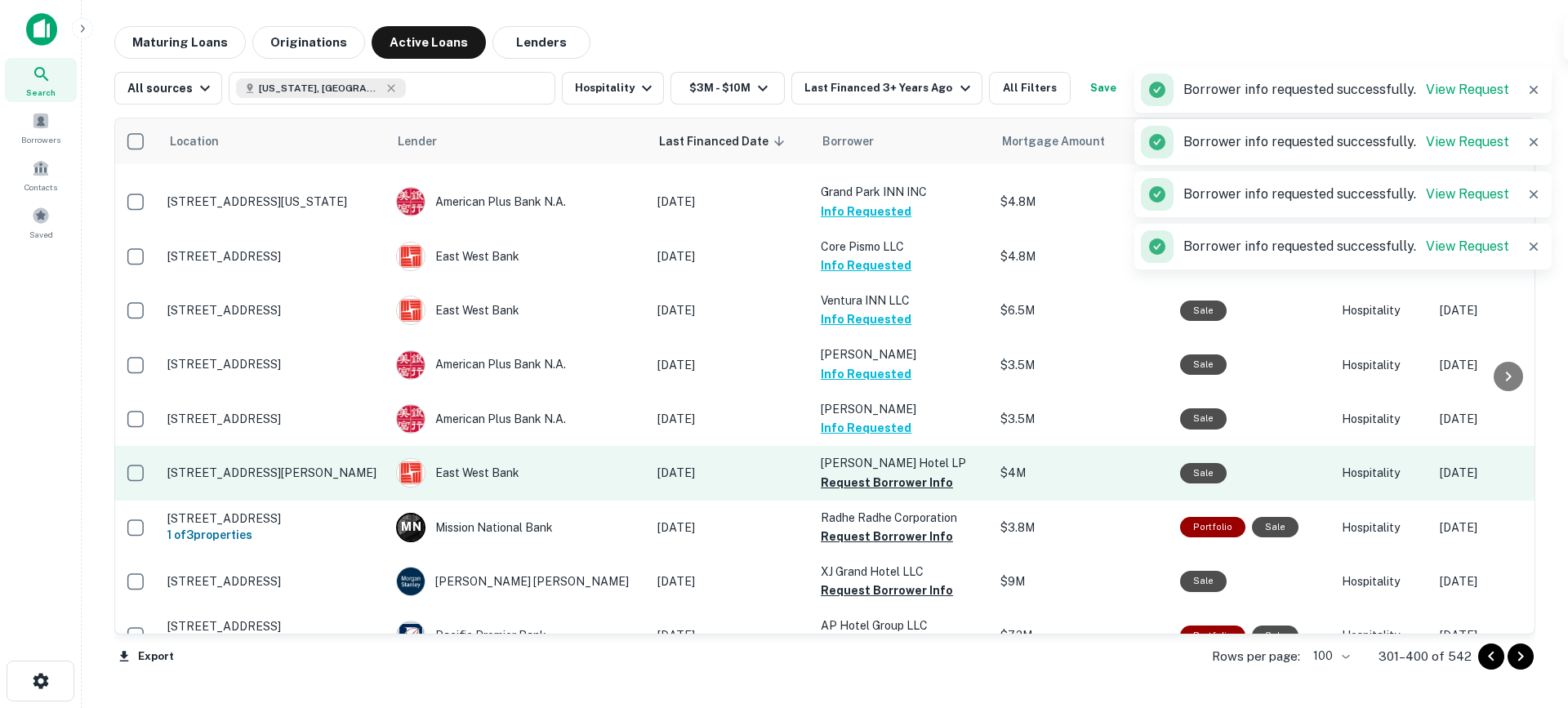
click at [880, 446] on td "[PERSON_NAME] Hotel LP Request Borrower Info" at bounding box center [902, 473] width 179 height 54
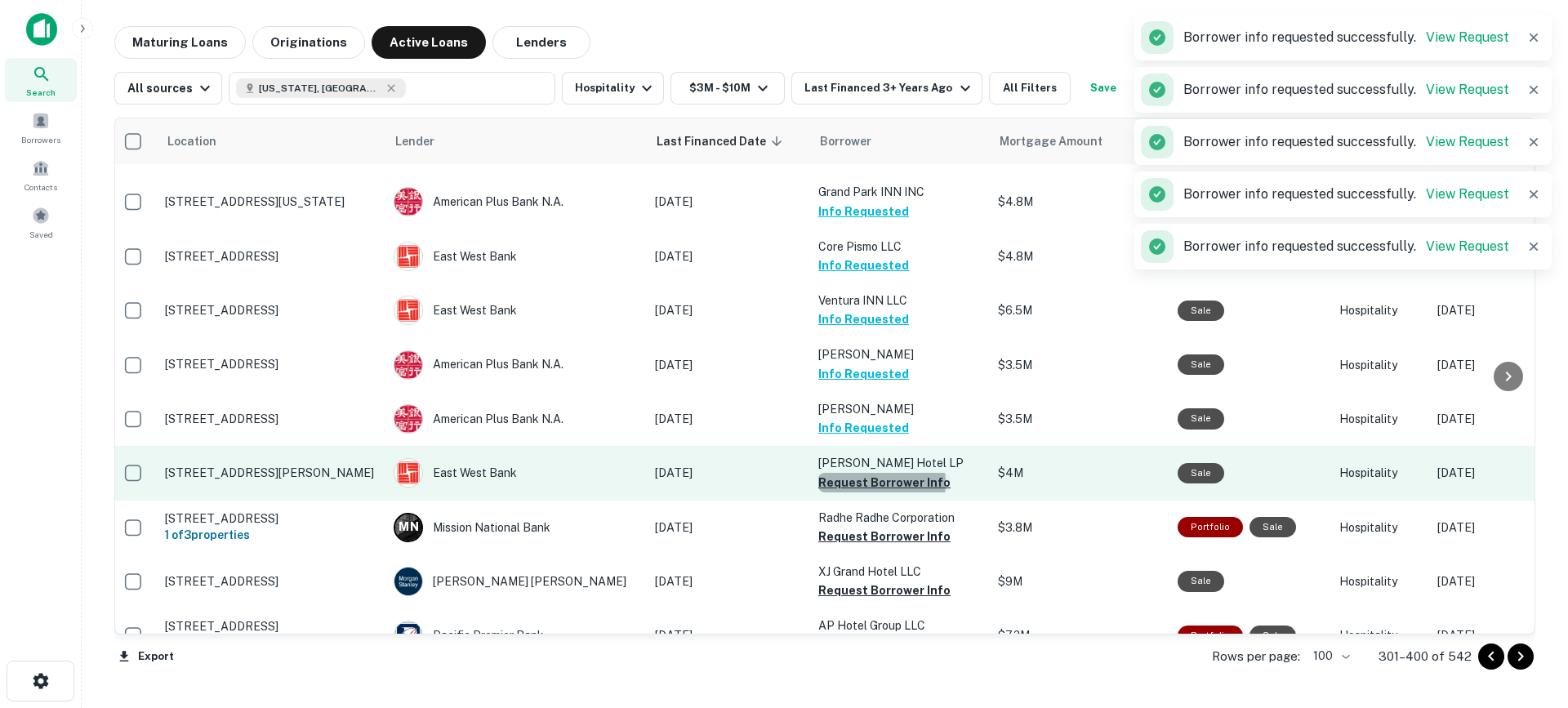
click at [881, 473] on button "Request Borrower Info" at bounding box center [884, 483] width 133 height 20
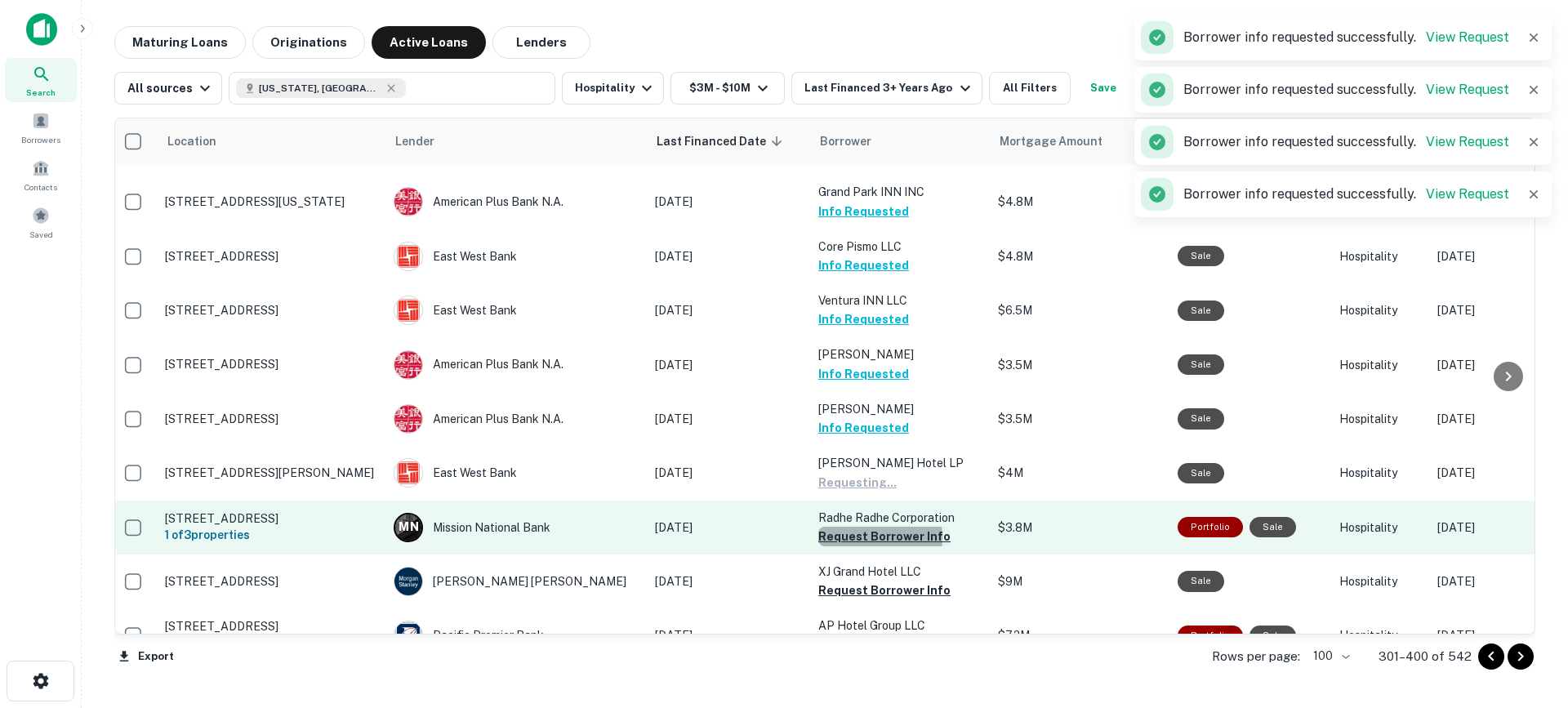
click at [880, 528] on button "Request Borrower Info" at bounding box center [884, 537] width 133 height 20
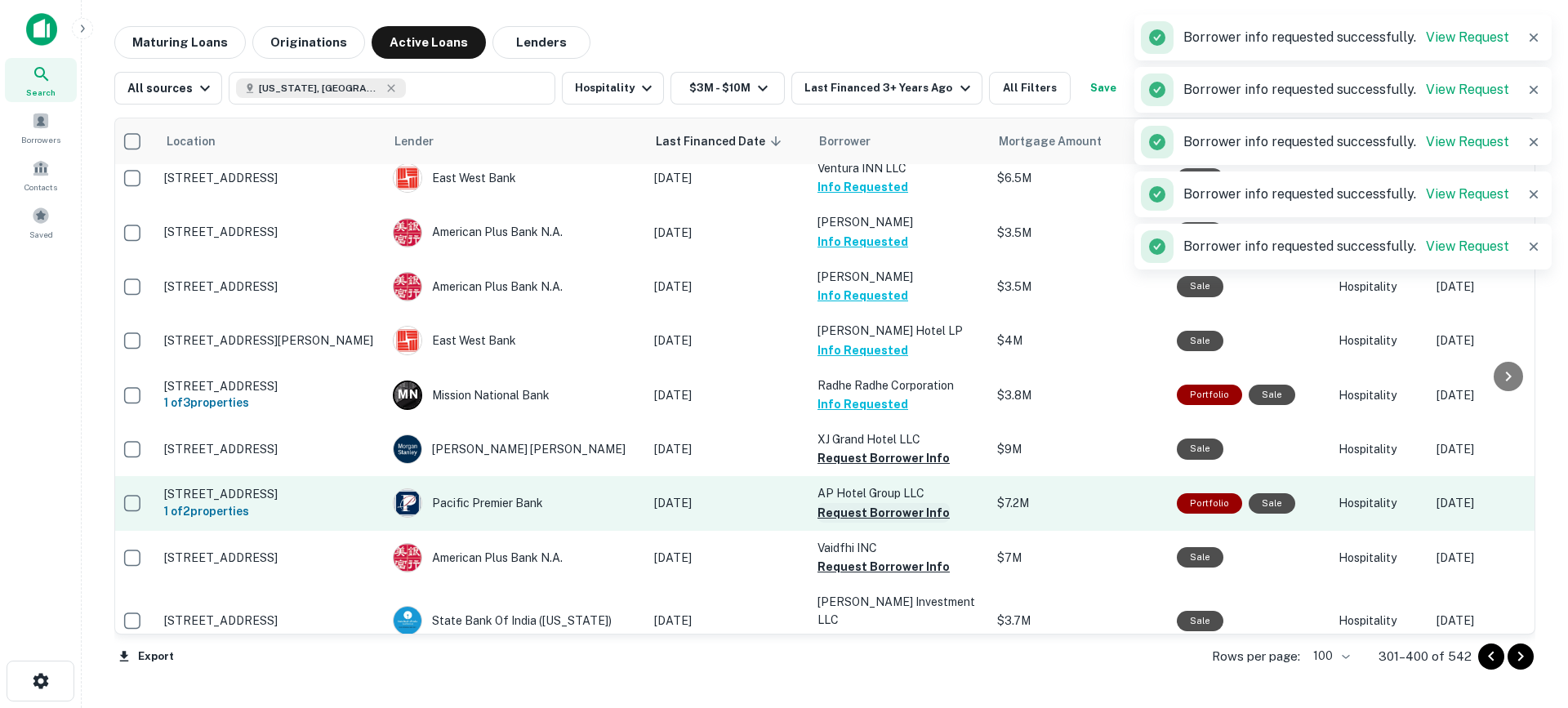
scroll to position [973, 7]
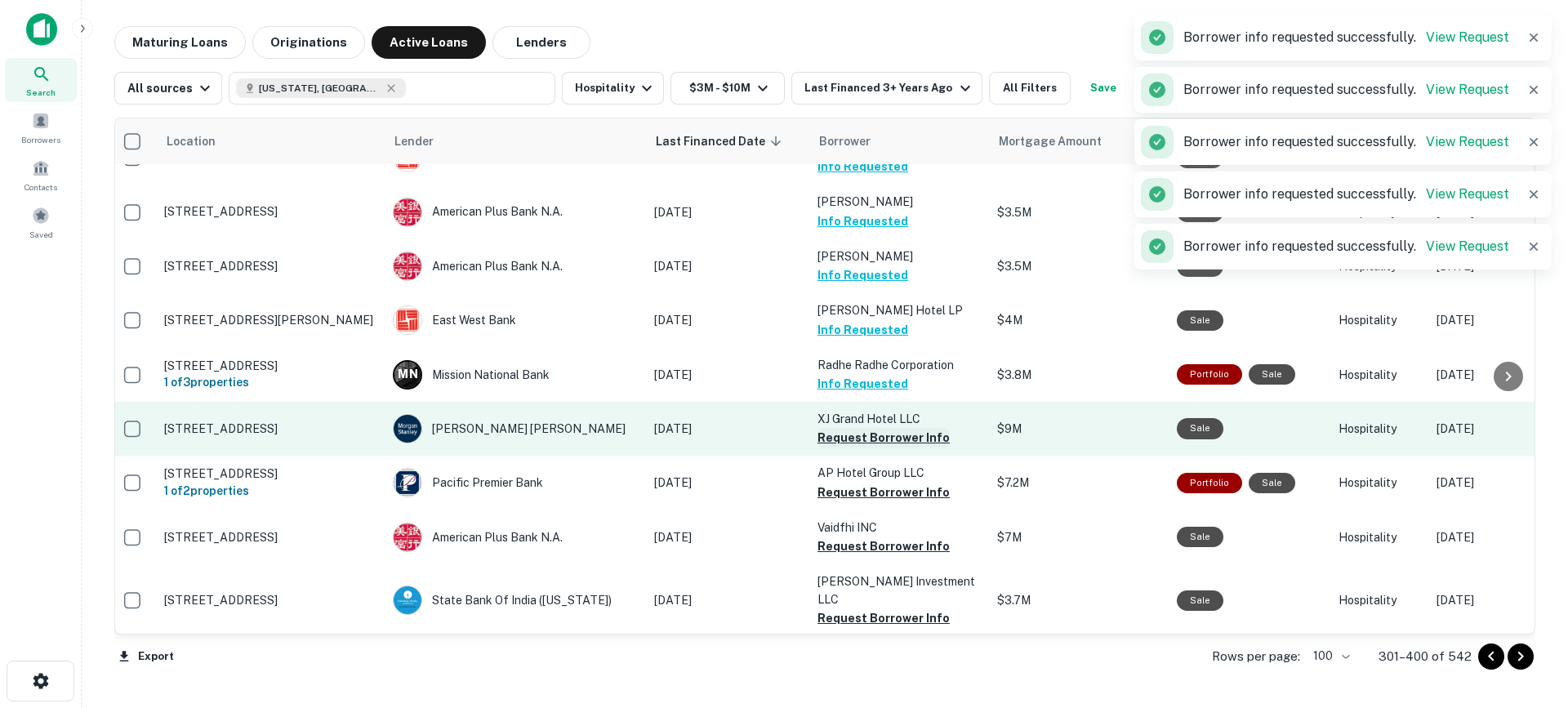
click at [879, 428] on button "Request Borrower Info" at bounding box center [883, 438] width 133 height 20
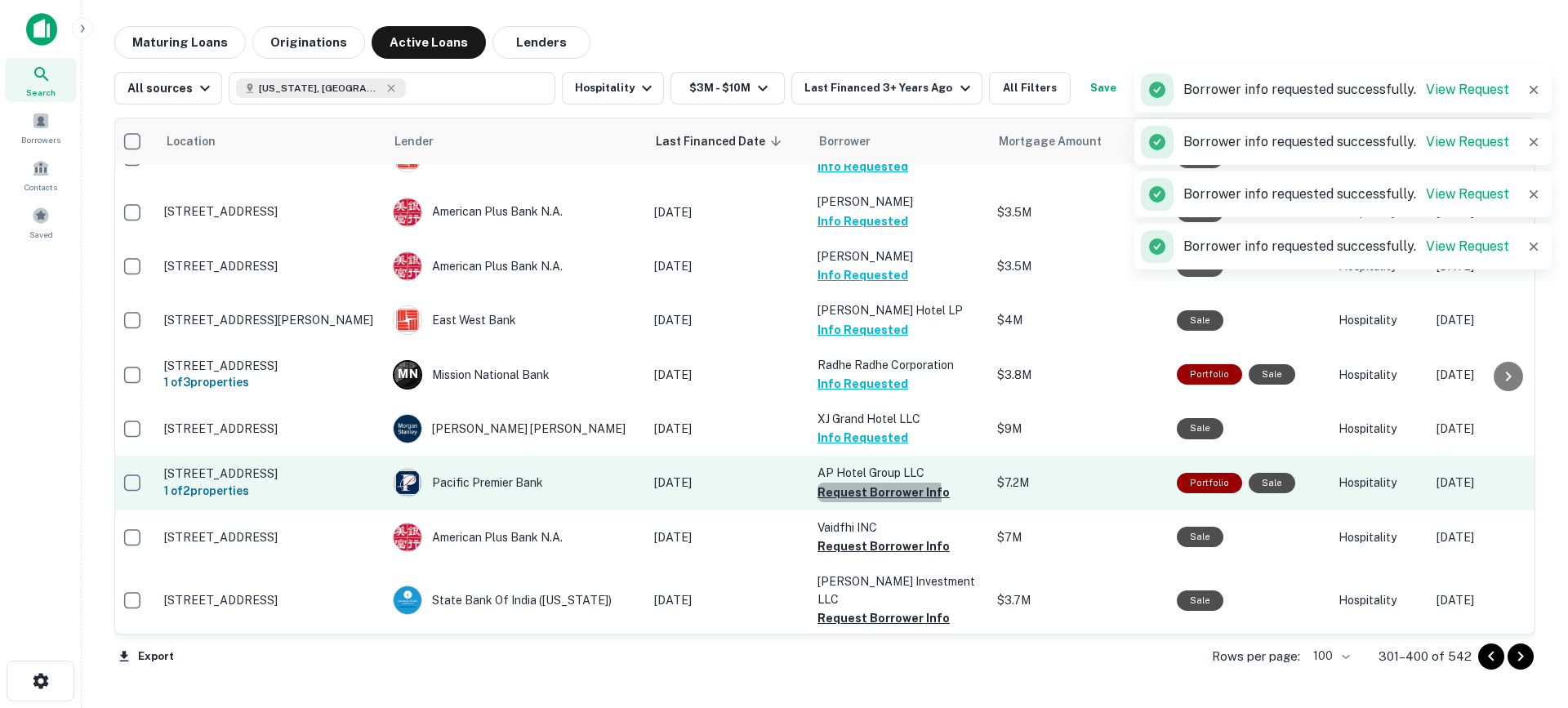
drag, startPoint x: 853, startPoint y: 428, endPoint x: 866, endPoint y: 446, distance: 22.2
click at [854, 483] on button "Request Borrower Info" at bounding box center [883, 493] width 133 height 20
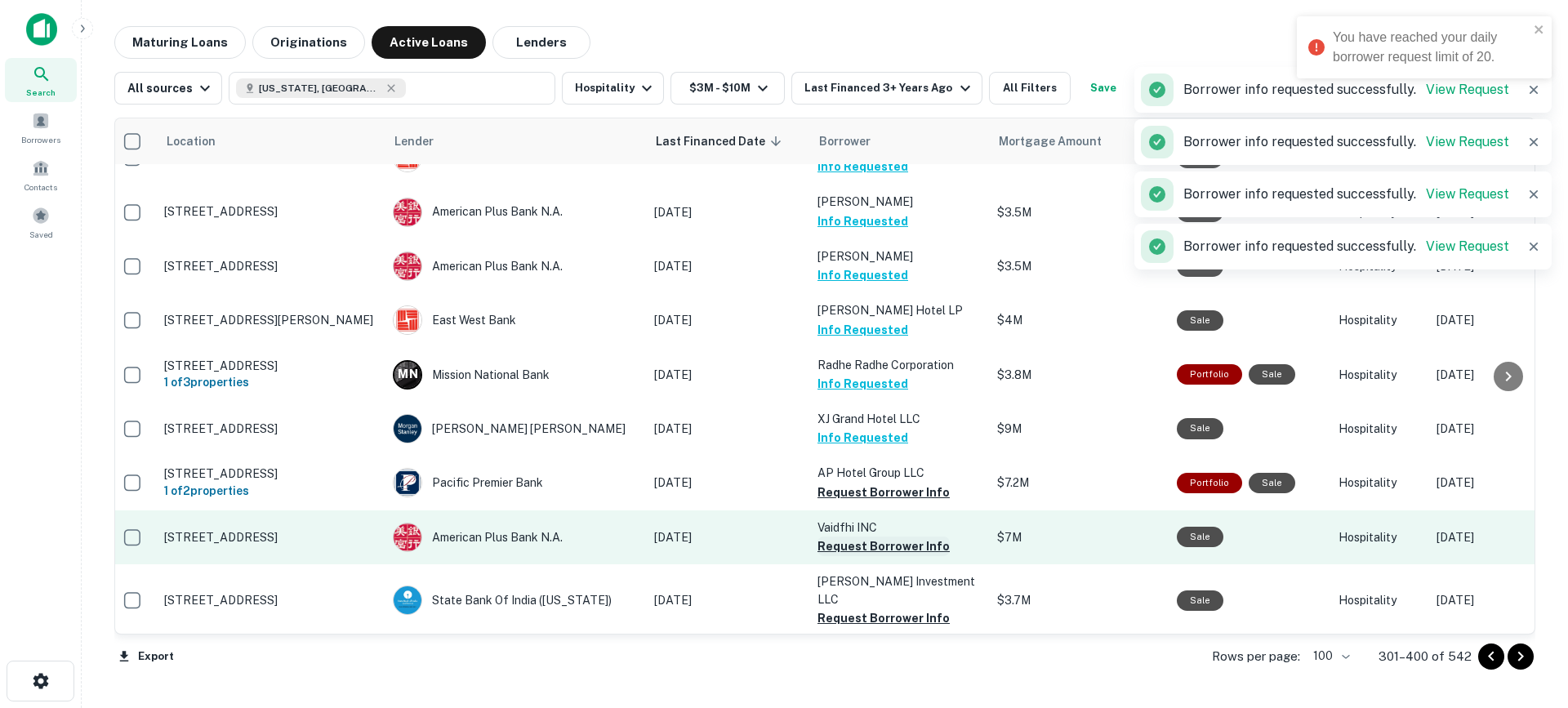
click at [869, 536] on button "Request Borrower Info" at bounding box center [883, 546] width 133 height 20
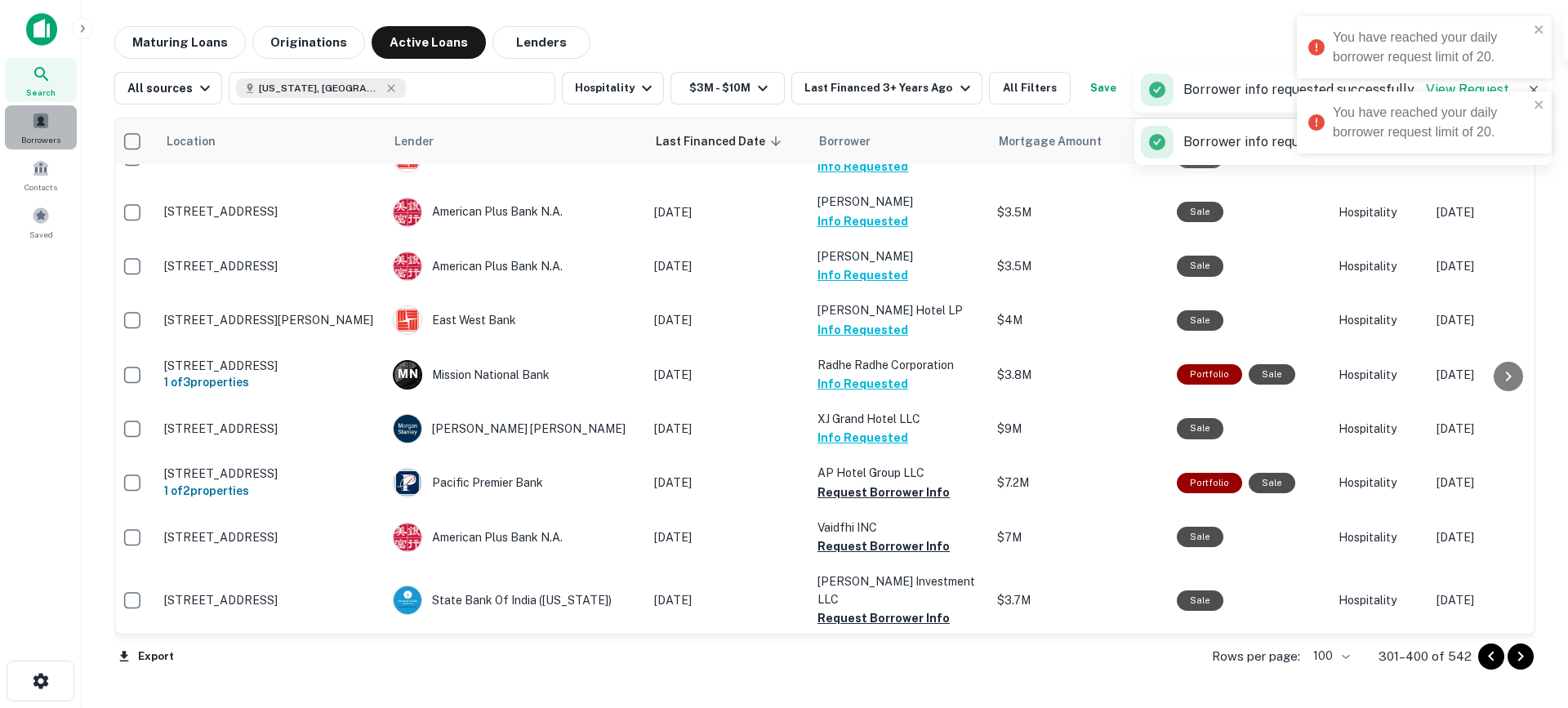
click at [46, 134] on span "Borrowers" at bounding box center [40, 140] width 39 height 13
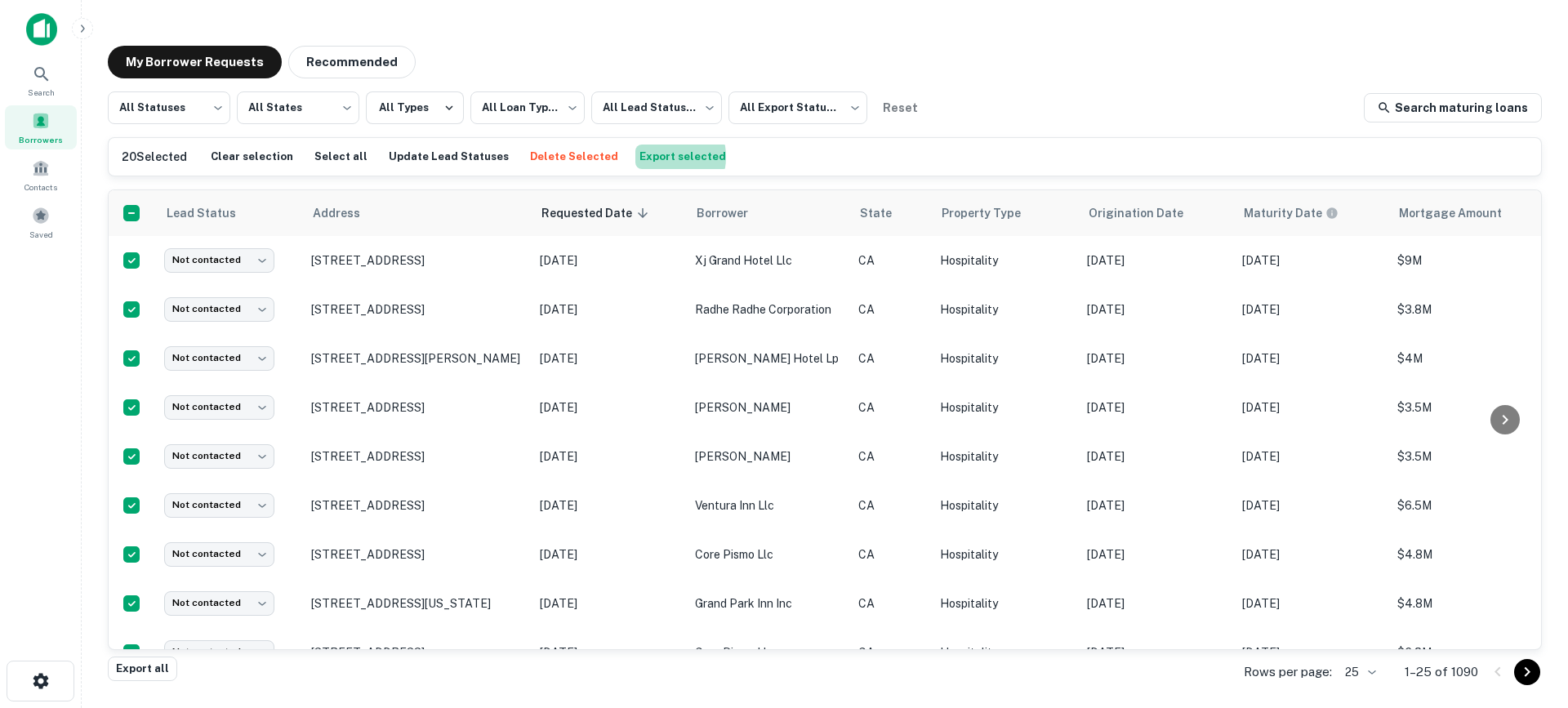
click at [636, 157] on button "Export selected" at bounding box center [683, 157] width 95 height 25
click at [38, 217] on span at bounding box center [41, 215] width 18 height 18
